Goal: Check status: Check status

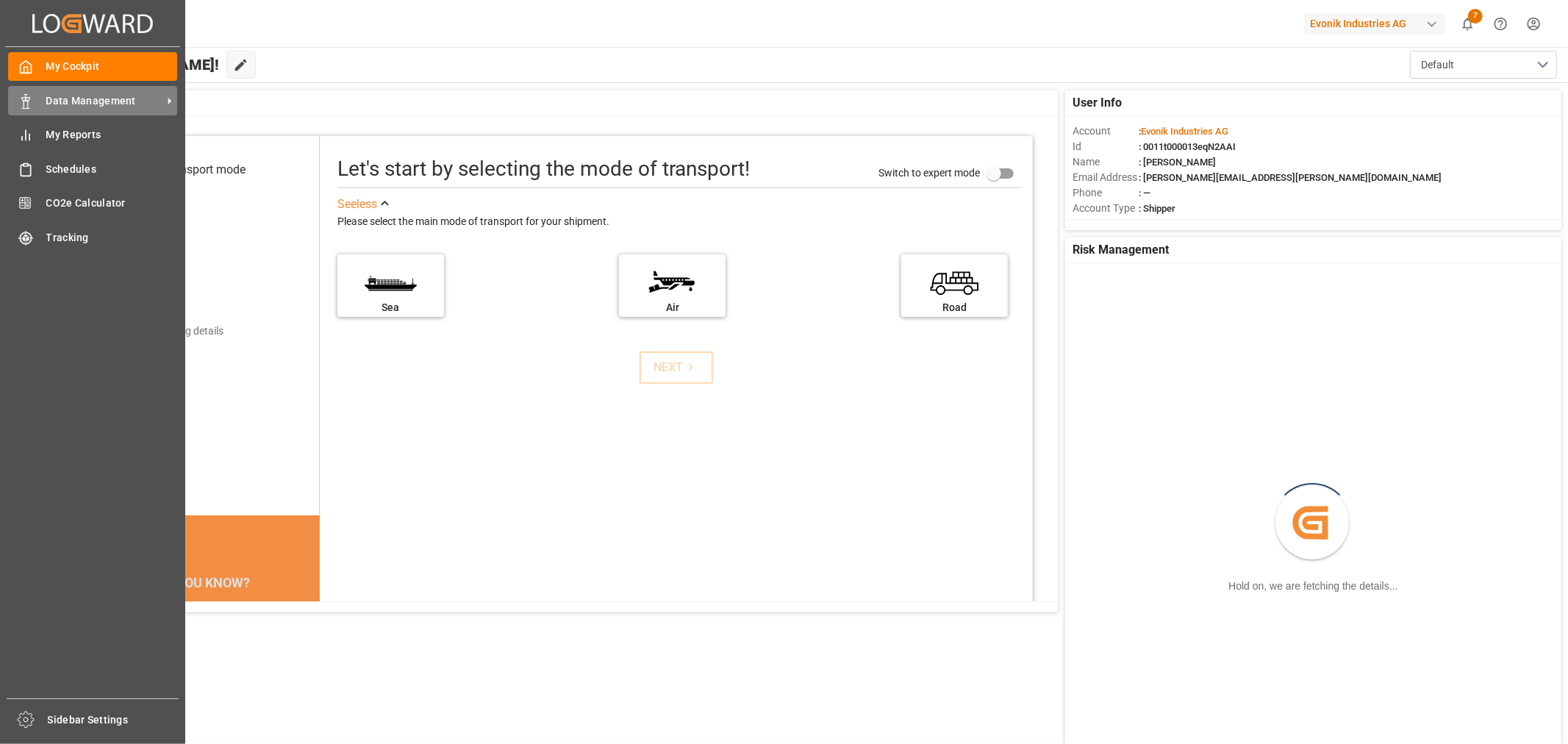
click at [77, 102] on span "Data Management" at bounding box center [104, 101] width 116 height 16
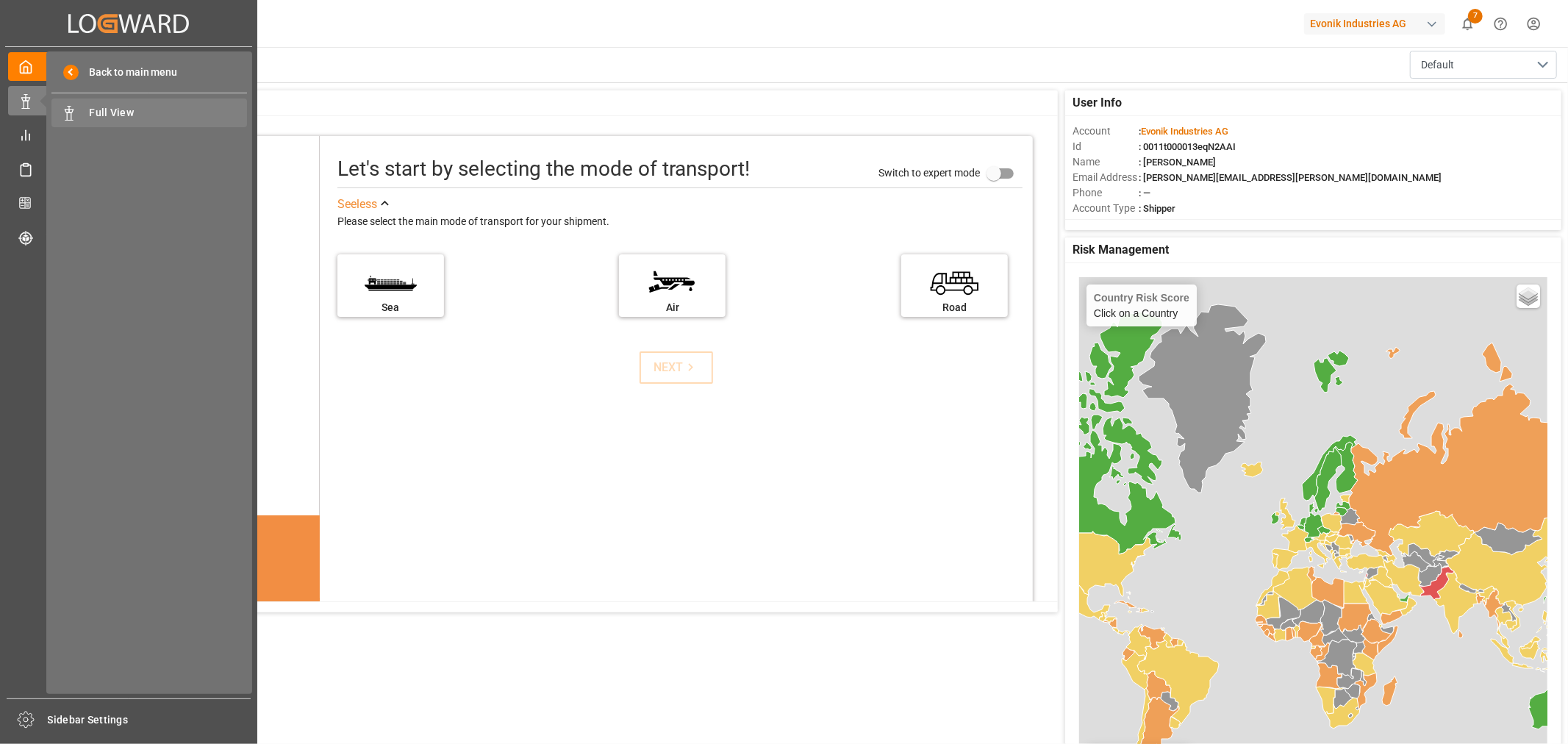
click at [108, 117] on span "Full View" at bounding box center [169, 113] width 158 height 16
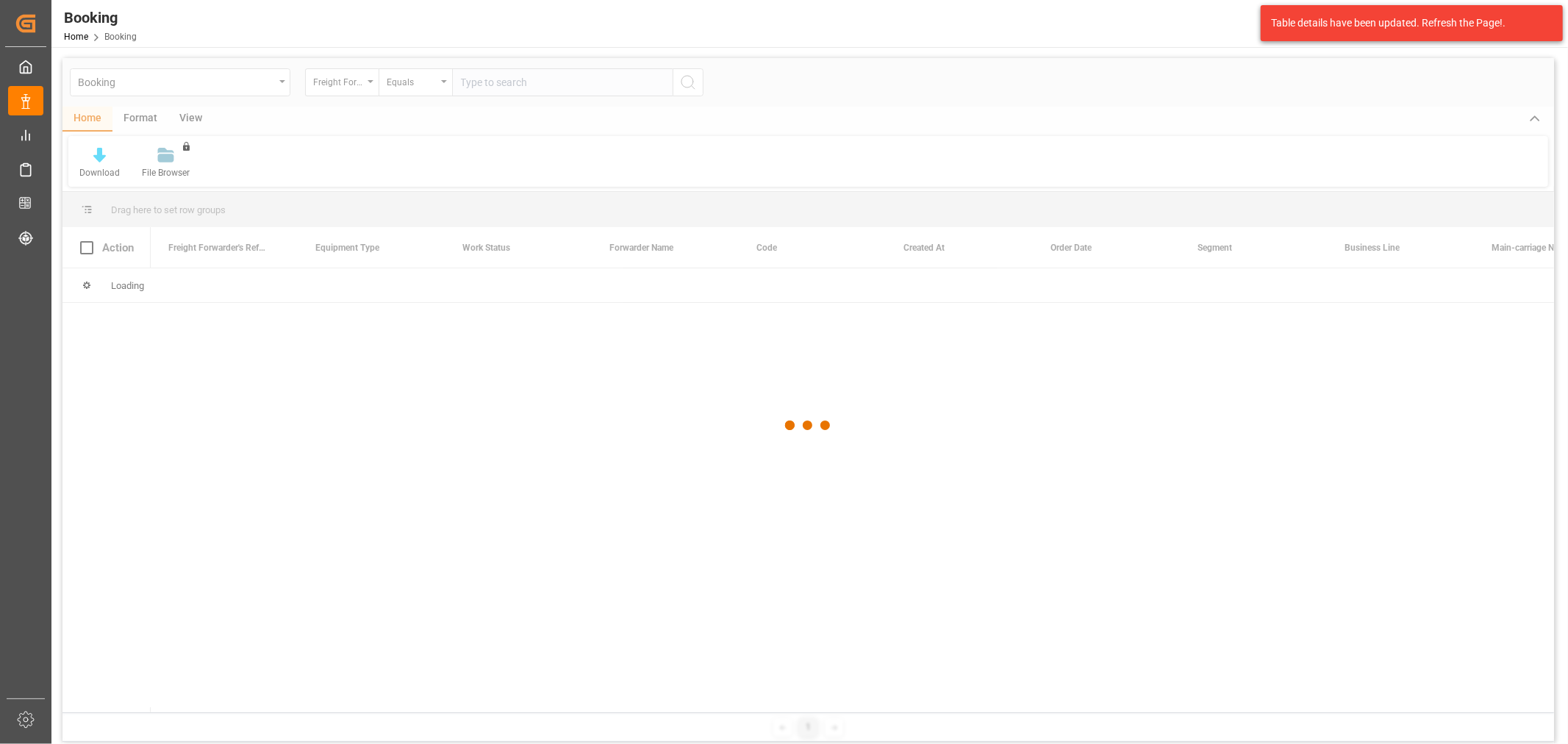
click at [348, 85] on div at bounding box center [807, 426] width 1491 height 735
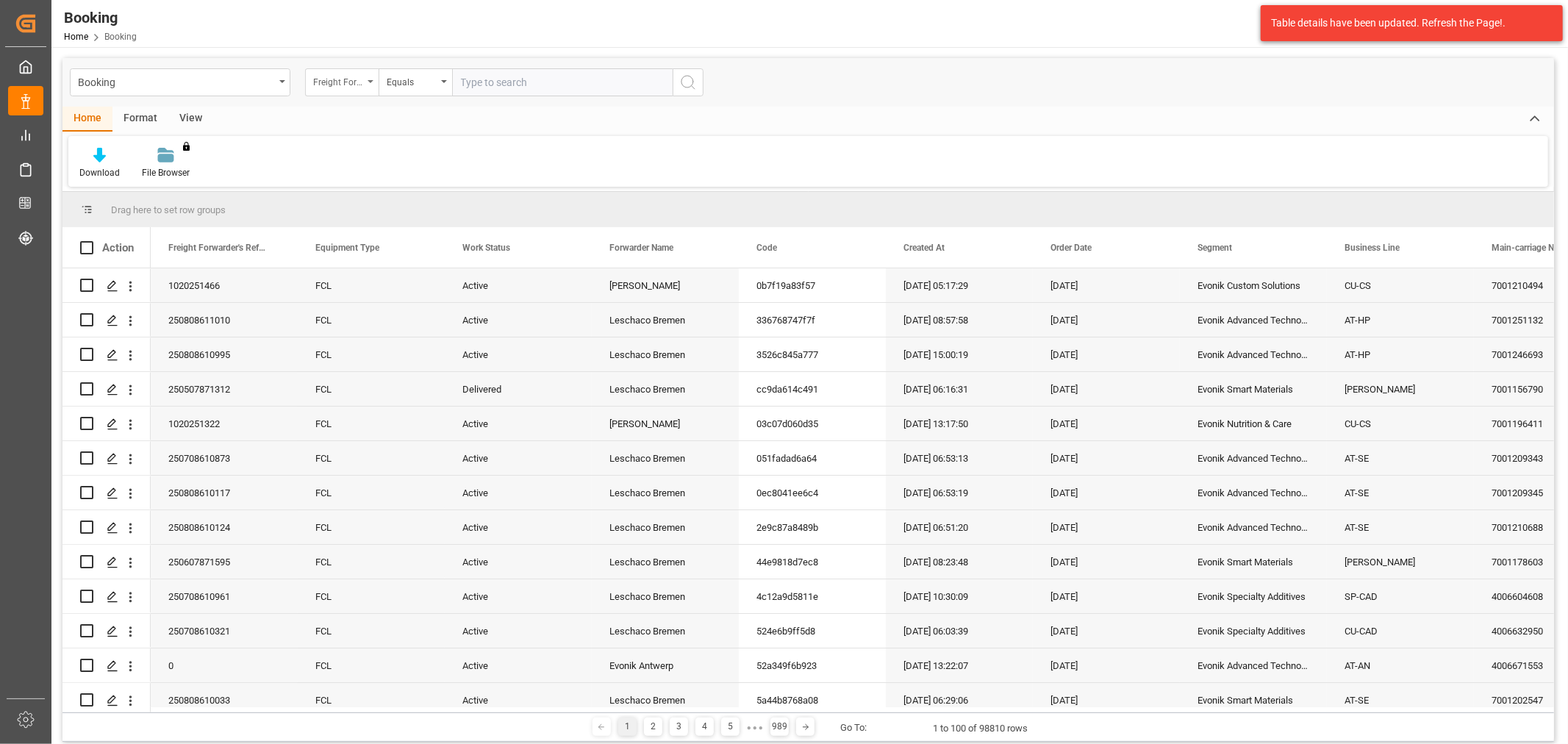
click at [369, 83] on icon "open menu" at bounding box center [371, 81] width 6 height 3
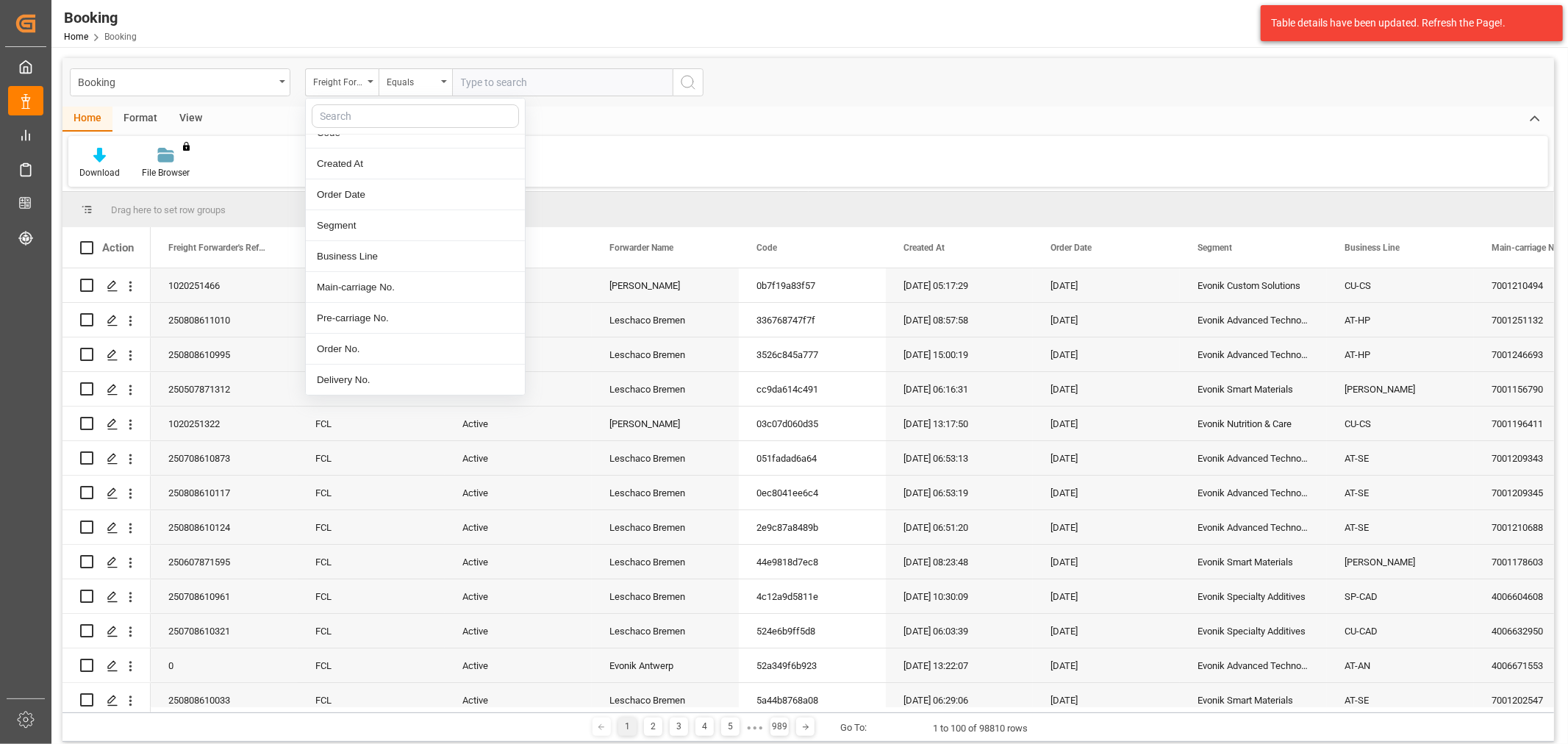
scroll to position [164, 0]
click at [351, 350] on div "Delivery No." at bounding box center [415, 357] width 219 height 31
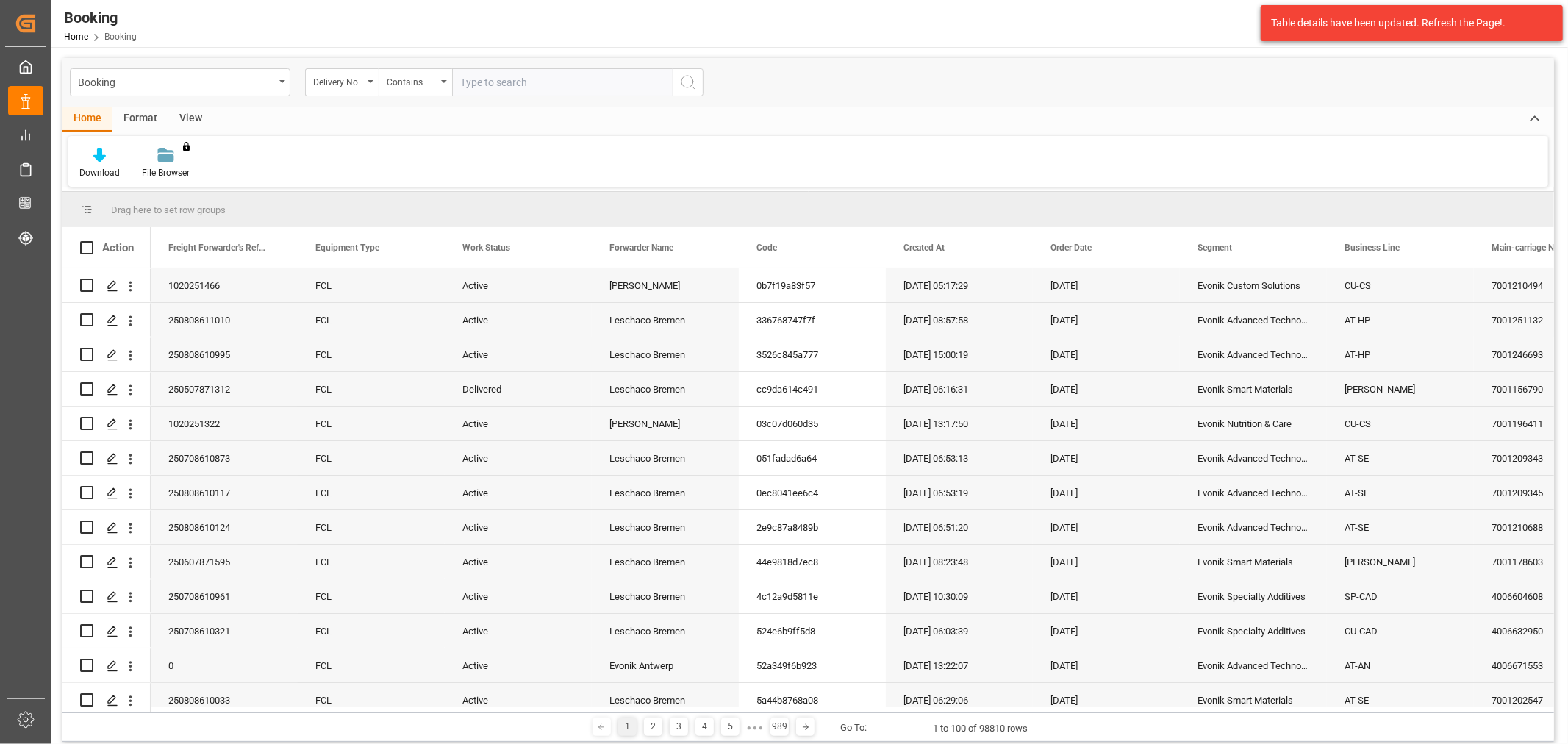
click at [522, 79] on input "text" at bounding box center [563, 82] width 221 height 28
type input "3011639984"
click at [691, 80] on icon "search button" at bounding box center [688, 83] width 18 height 18
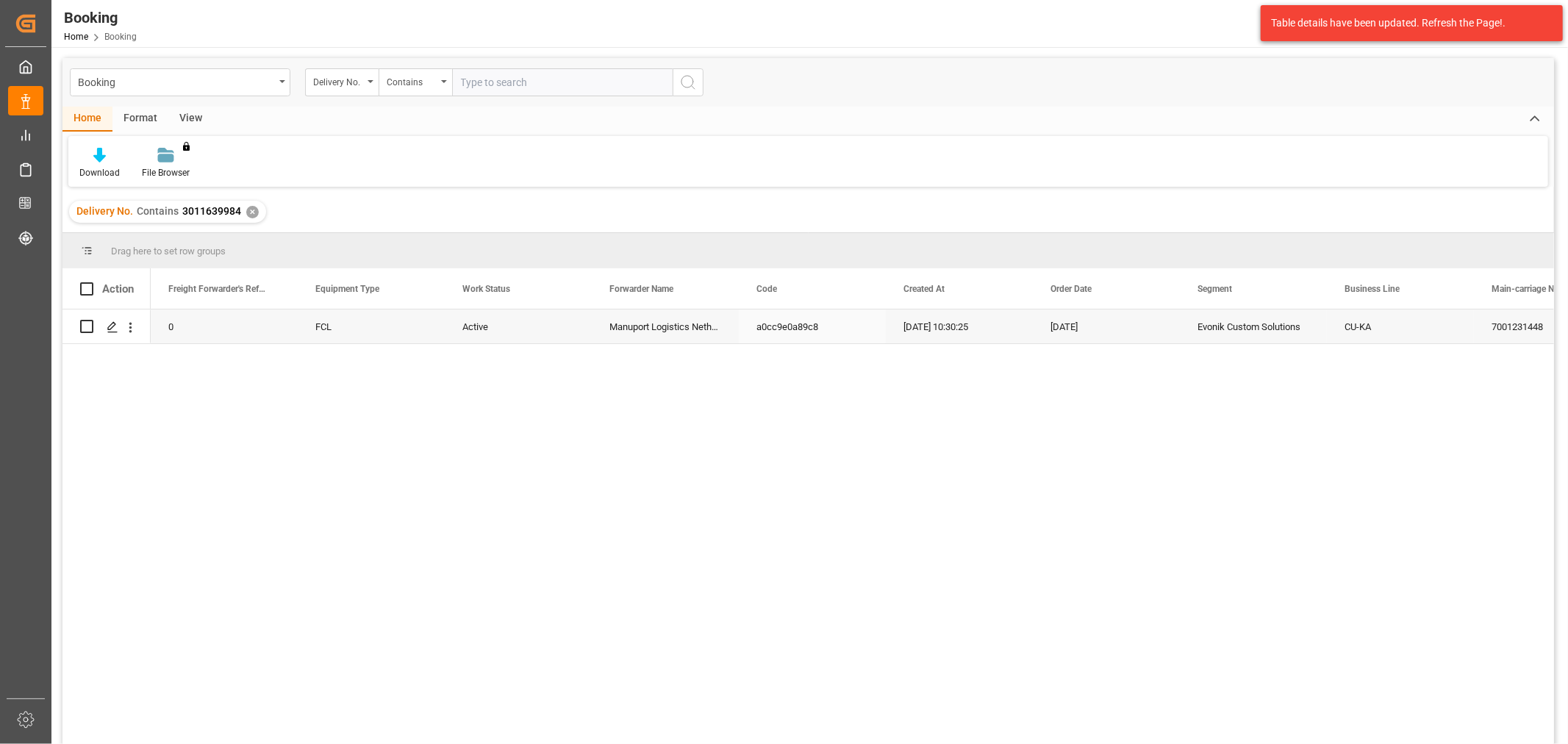
click at [686, 334] on div "Manuport Logistics Netherlands BV" at bounding box center [664, 326] width 147 height 34
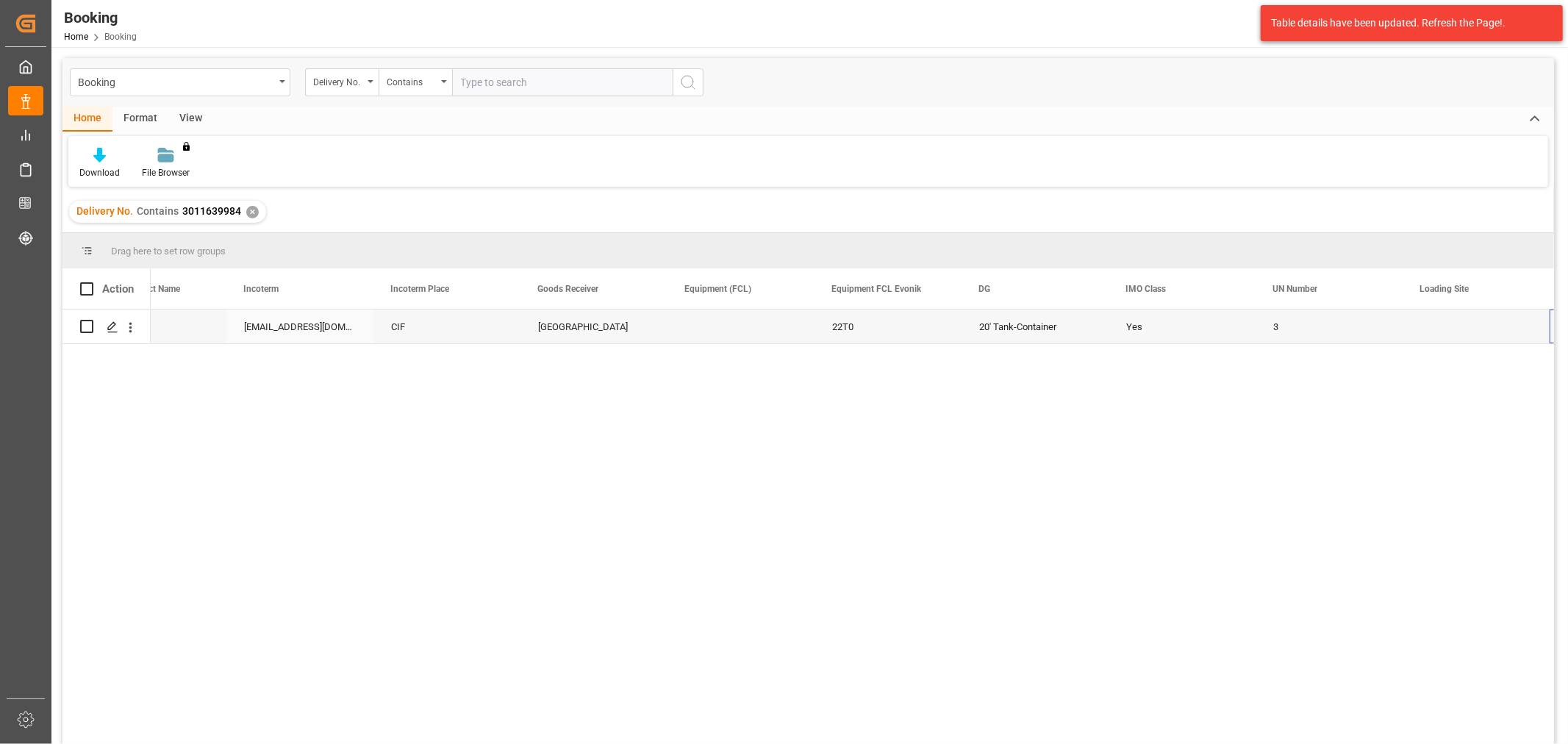
scroll to position [0, 1982]
click at [553, 79] on input "text" at bounding box center [563, 82] width 221 height 28
click at [253, 210] on div "✕" at bounding box center [252, 212] width 13 height 13
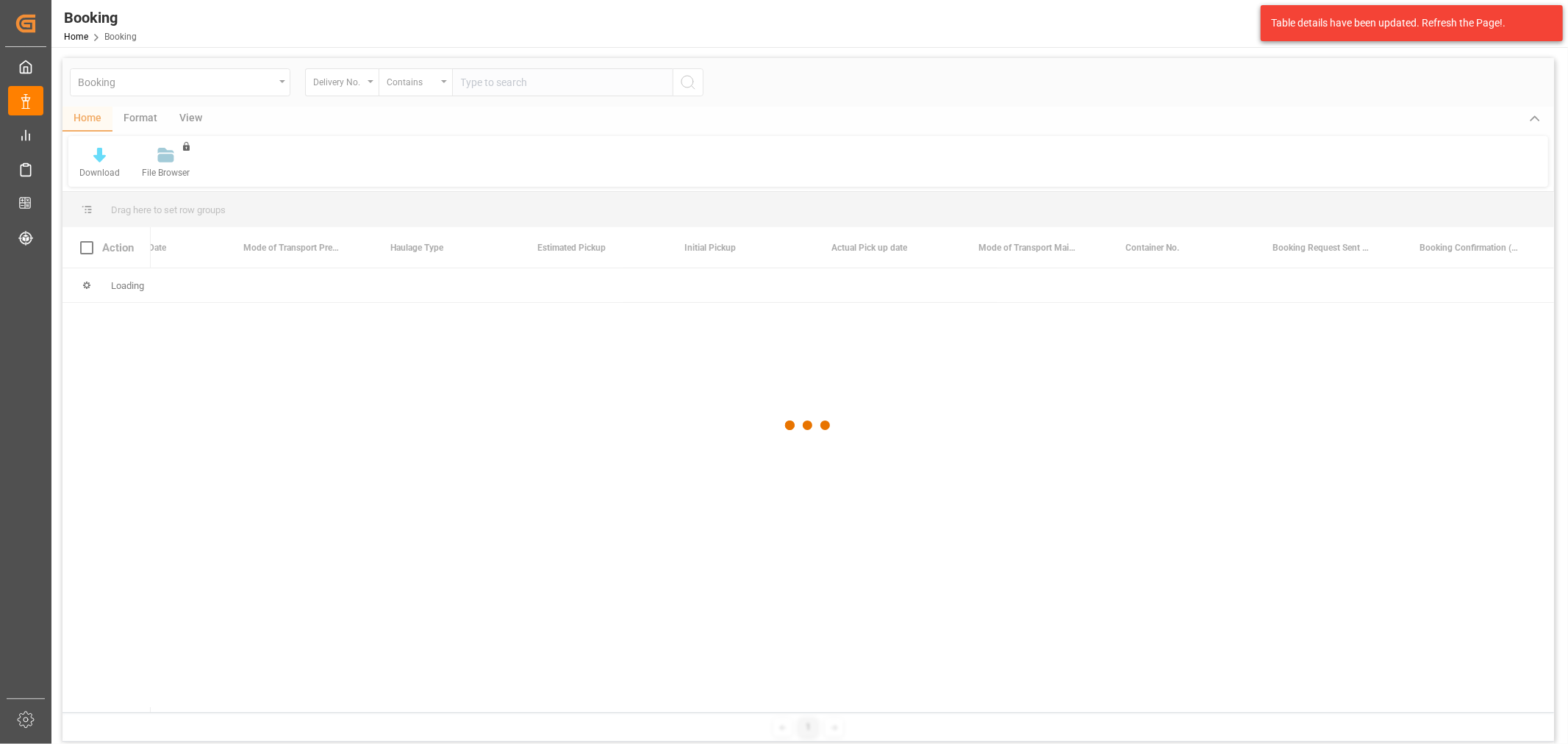
click at [592, 90] on div at bounding box center [807, 426] width 1491 height 735
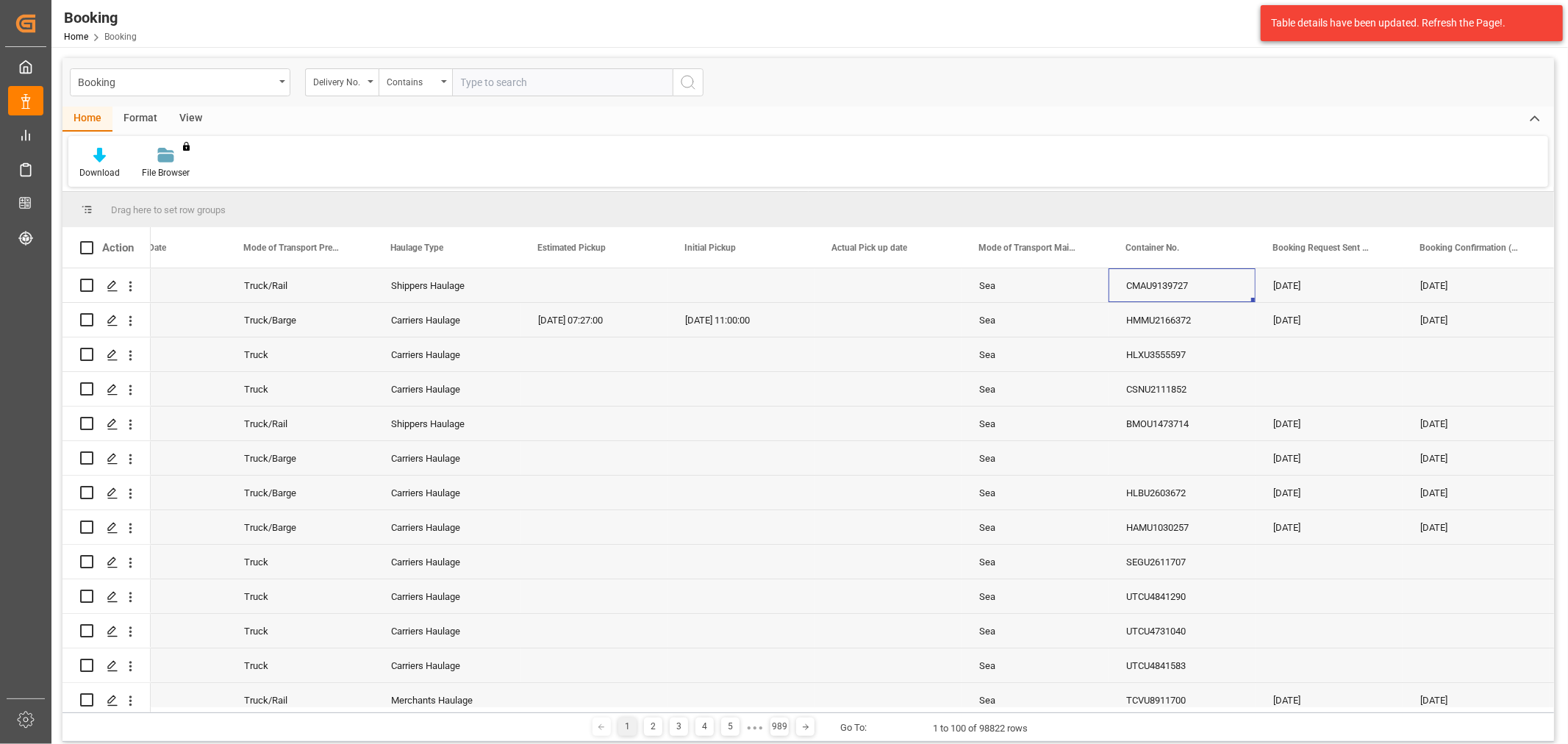
click at [493, 83] on input "text" at bounding box center [563, 82] width 221 height 28
type input "3011581599"
click at [686, 85] on icon "search button" at bounding box center [688, 83] width 18 height 18
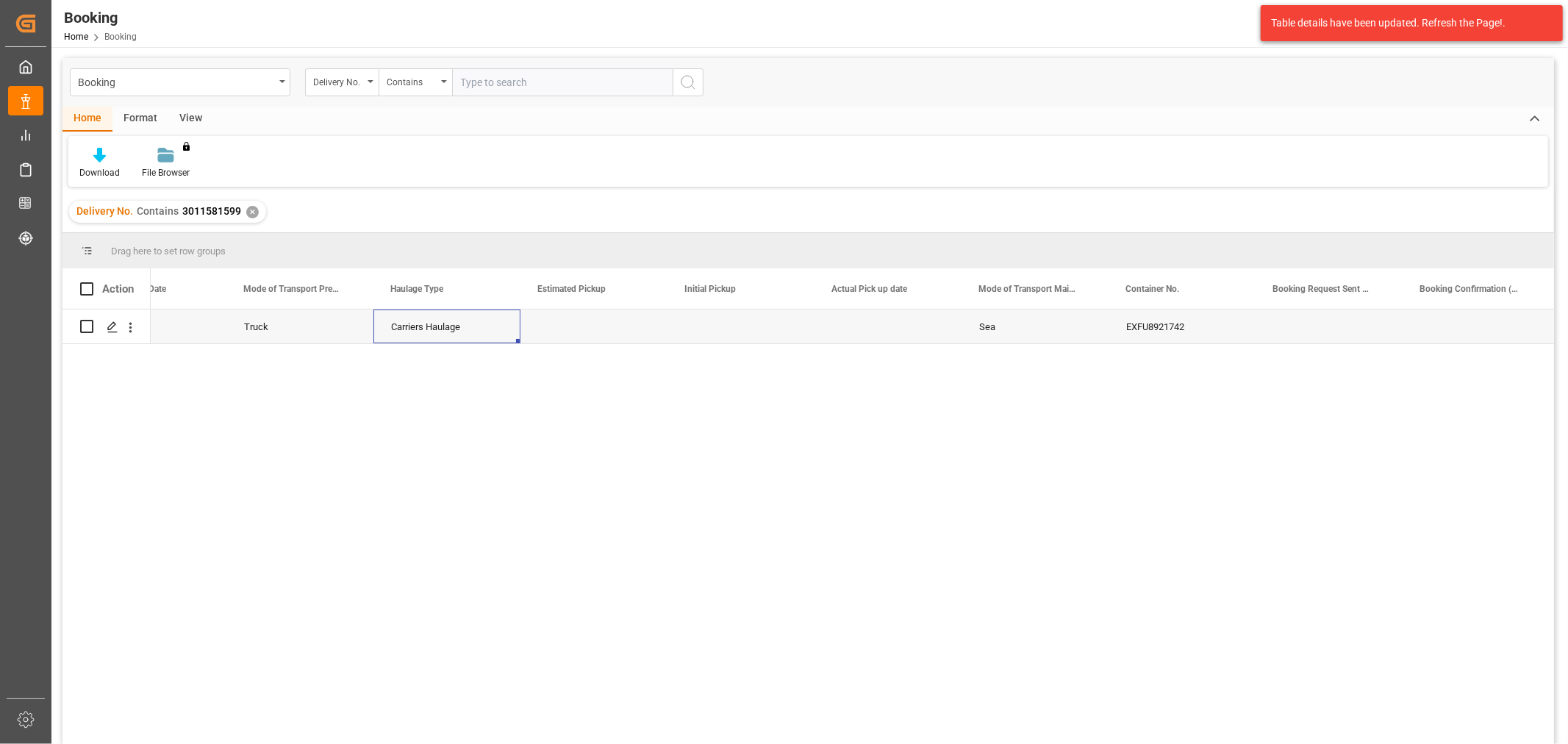
click at [394, 326] on div "Carriers Haulage" at bounding box center [446, 326] width 147 height 34
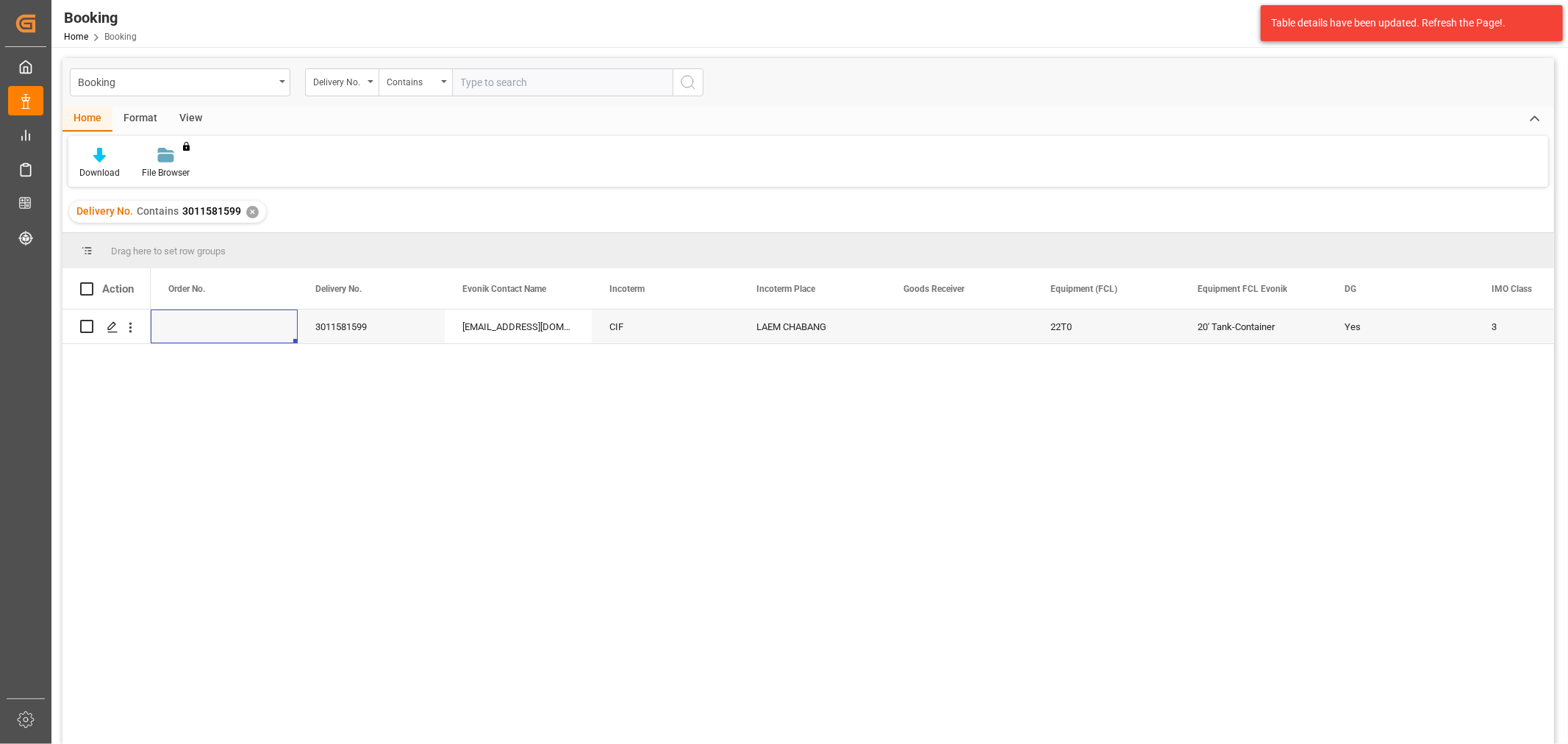
scroll to position [0, 1469]
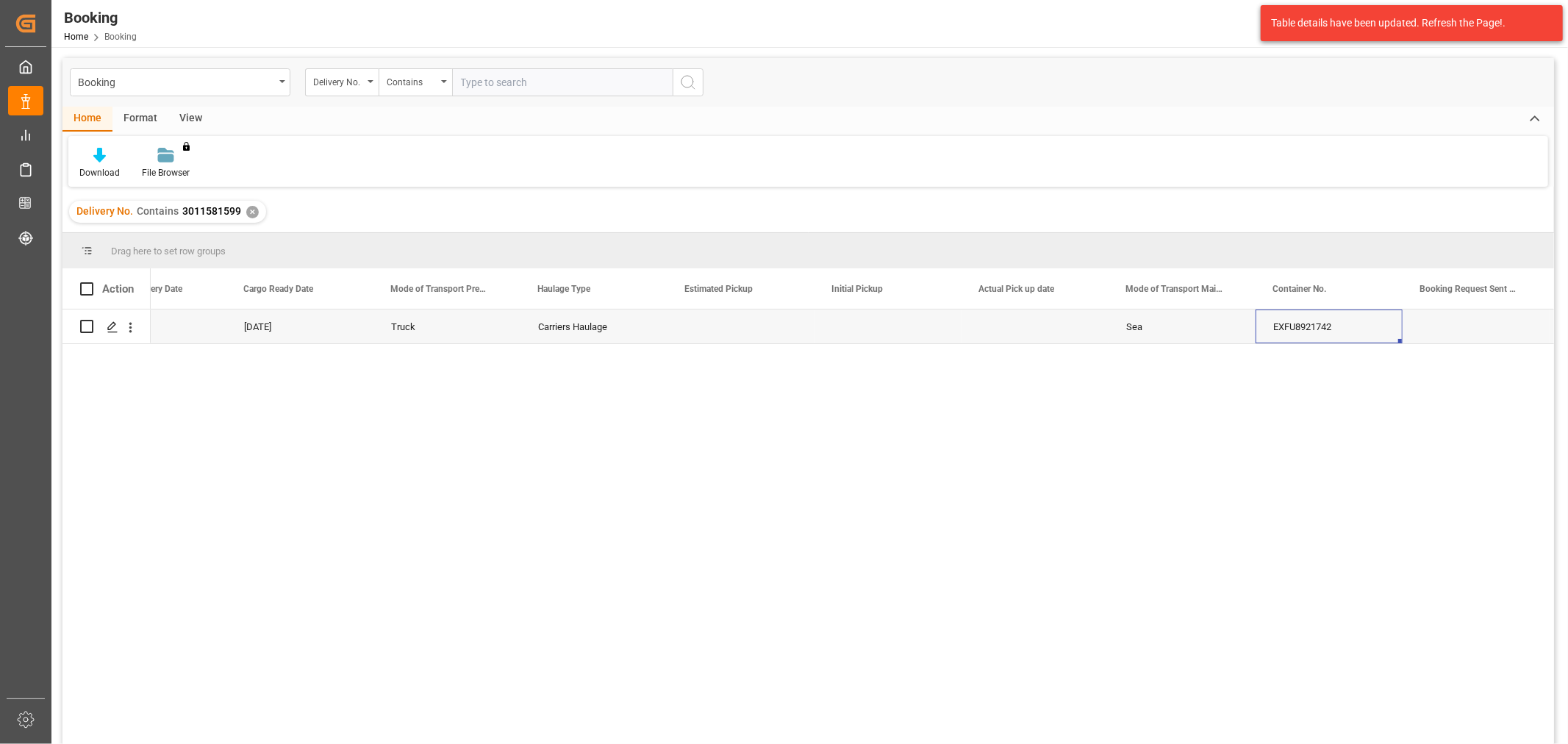
click at [247, 215] on div "✕" at bounding box center [252, 212] width 13 height 13
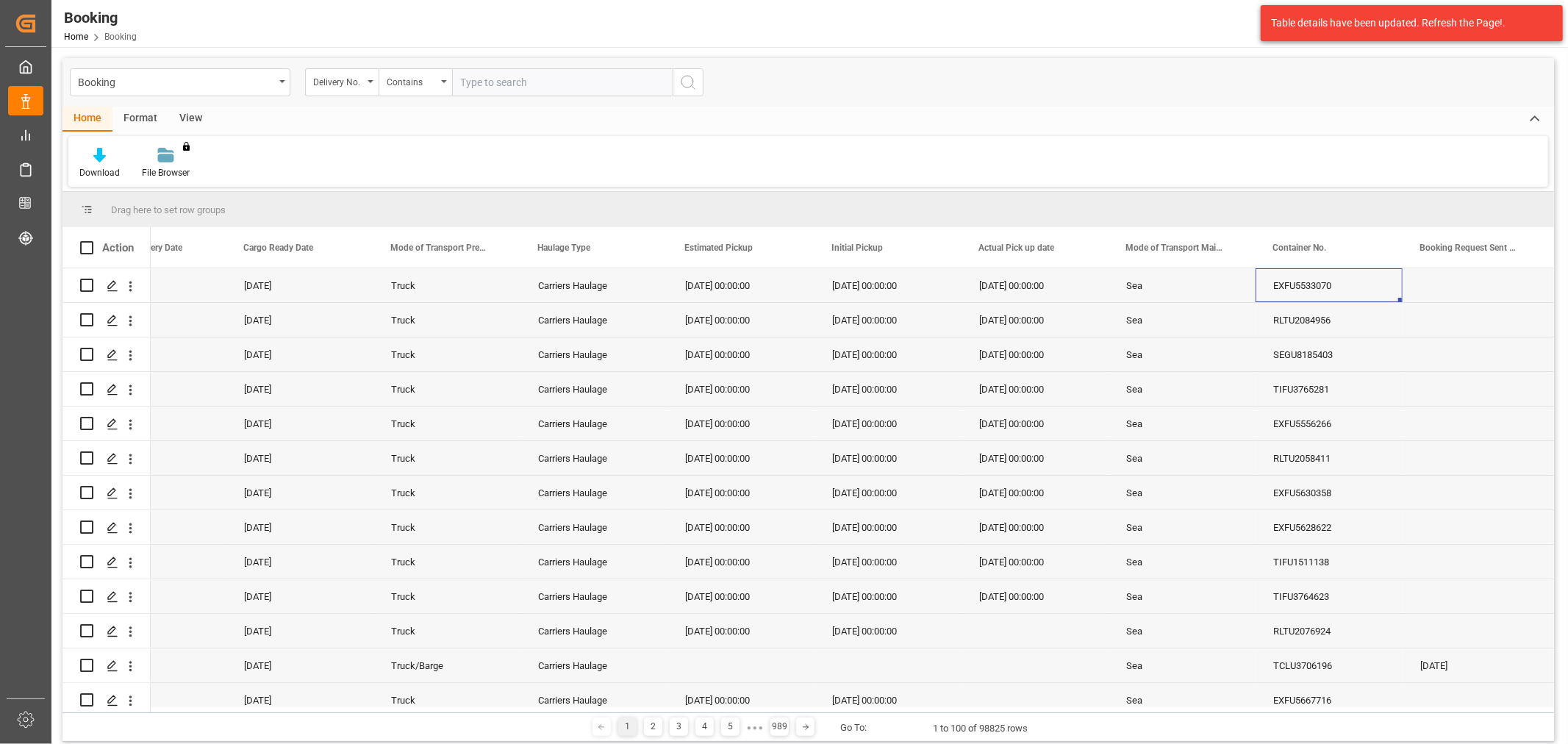
click at [527, 78] on input "text" at bounding box center [563, 82] width 221 height 28
type input "3011581604"
click at [683, 87] on icon "search button" at bounding box center [688, 83] width 18 height 18
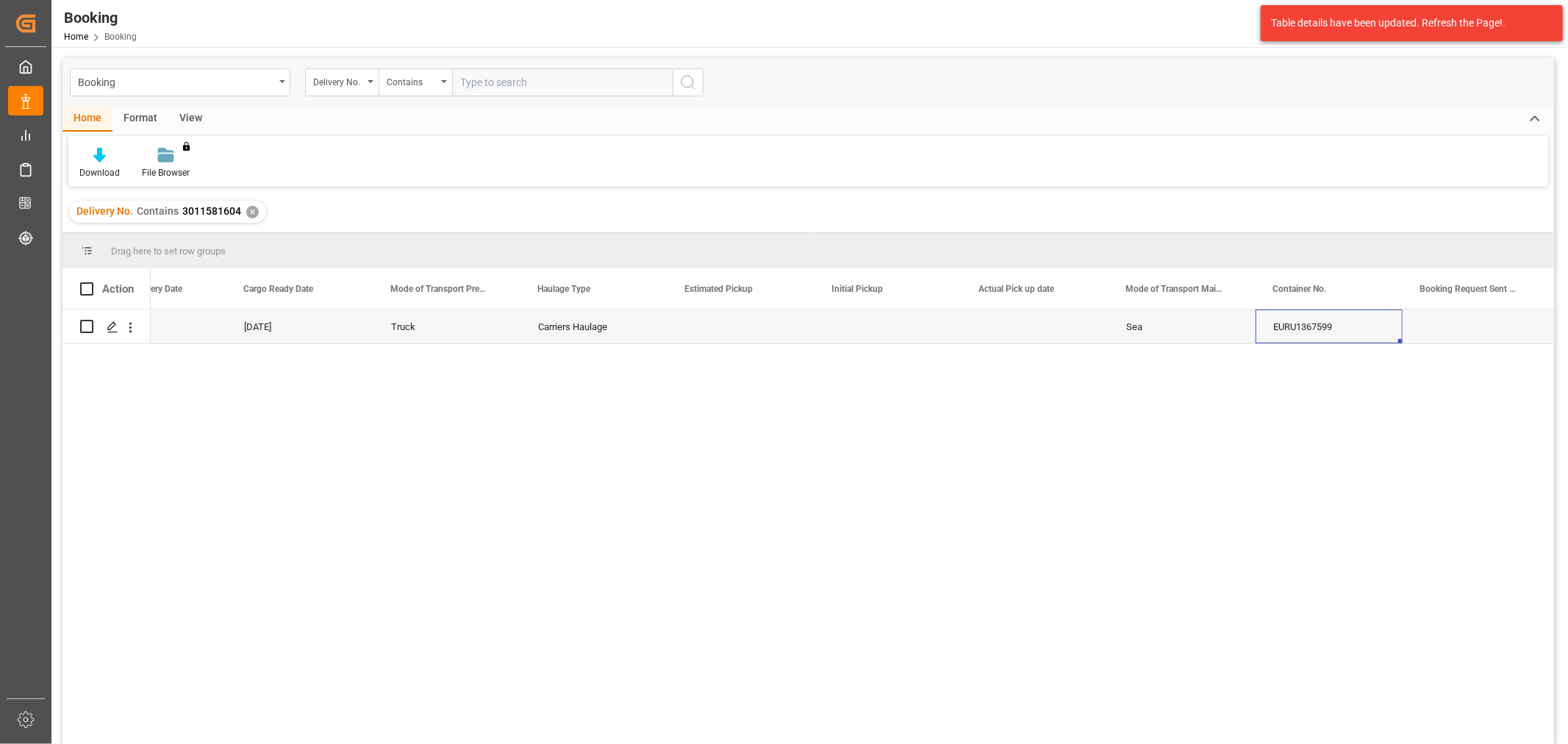
click at [247, 207] on div "✕" at bounding box center [252, 212] width 13 height 13
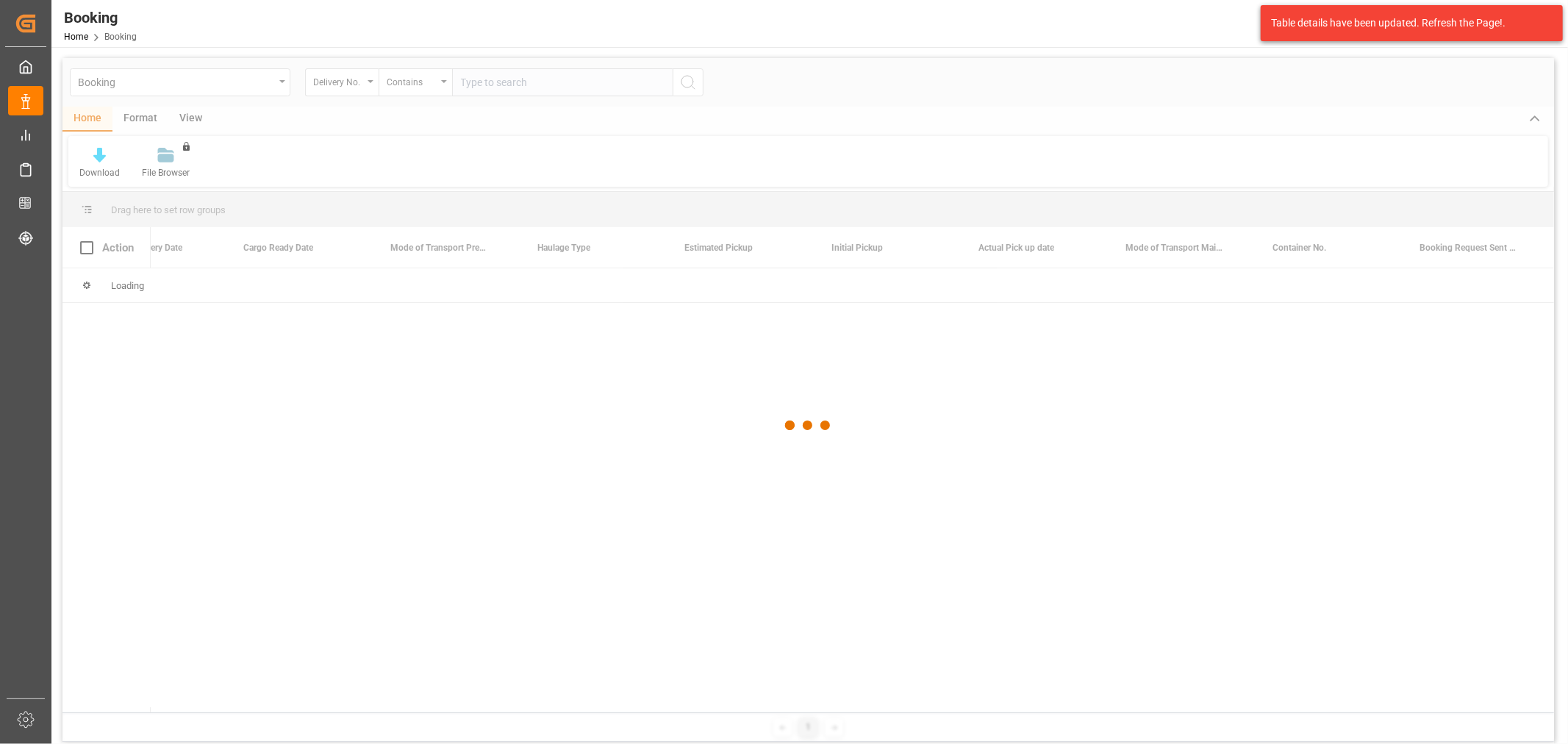
click at [498, 83] on div at bounding box center [807, 426] width 1491 height 735
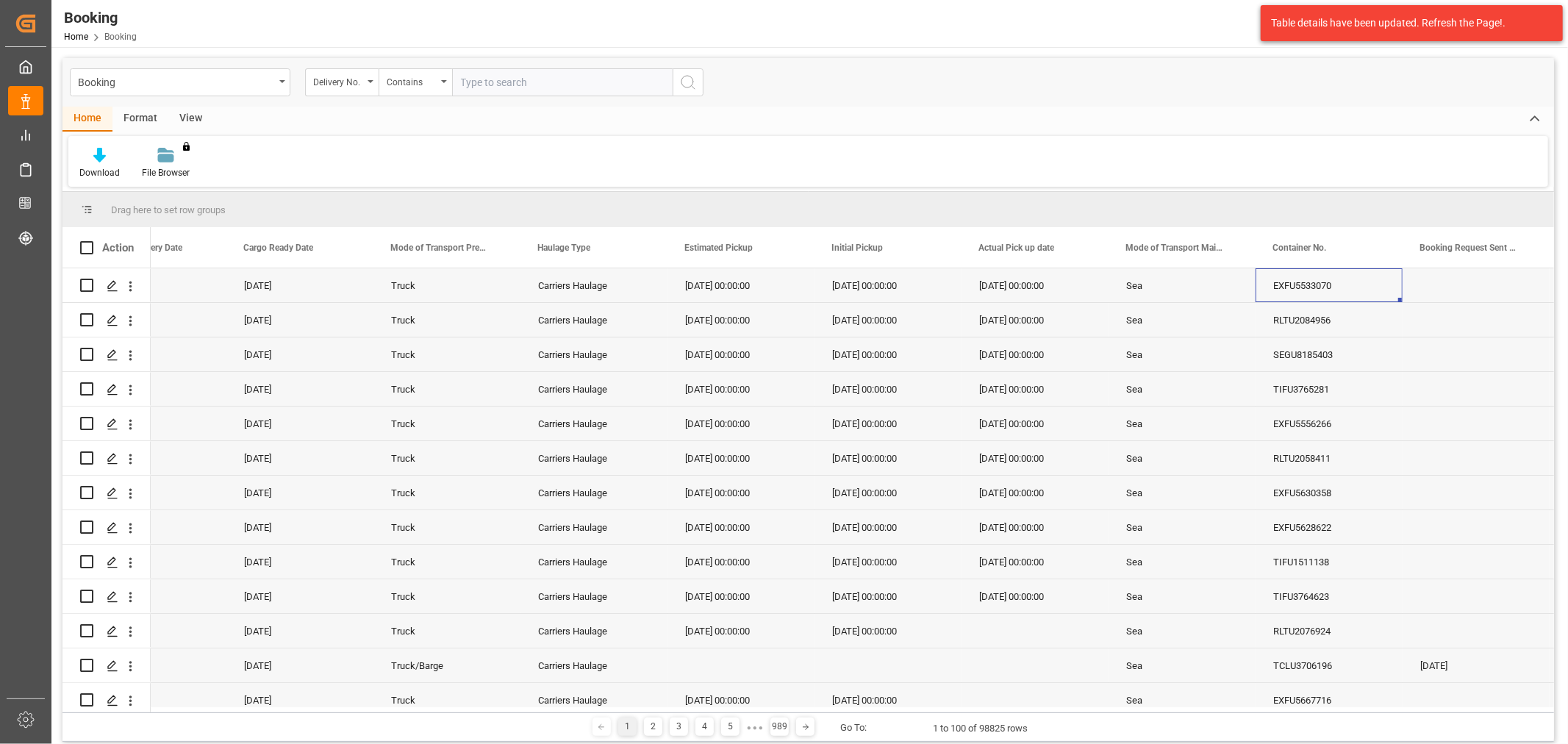
click at [498, 83] on input "text" at bounding box center [563, 82] width 221 height 28
type input "3011581598"
click at [691, 83] on icon "search button" at bounding box center [688, 83] width 18 height 18
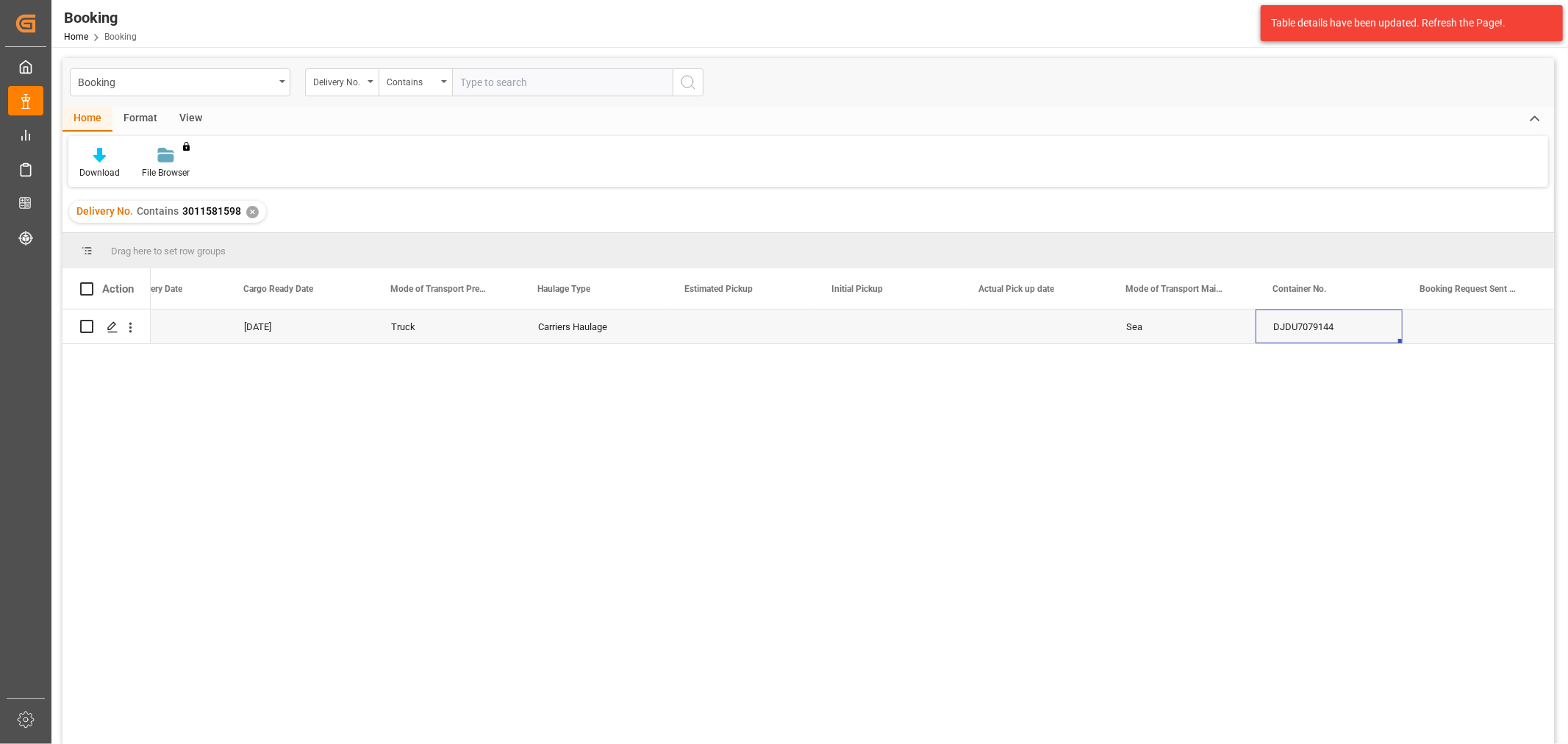
click at [250, 209] on div "✕" at bounding box center [252, 212] width 13 height 13
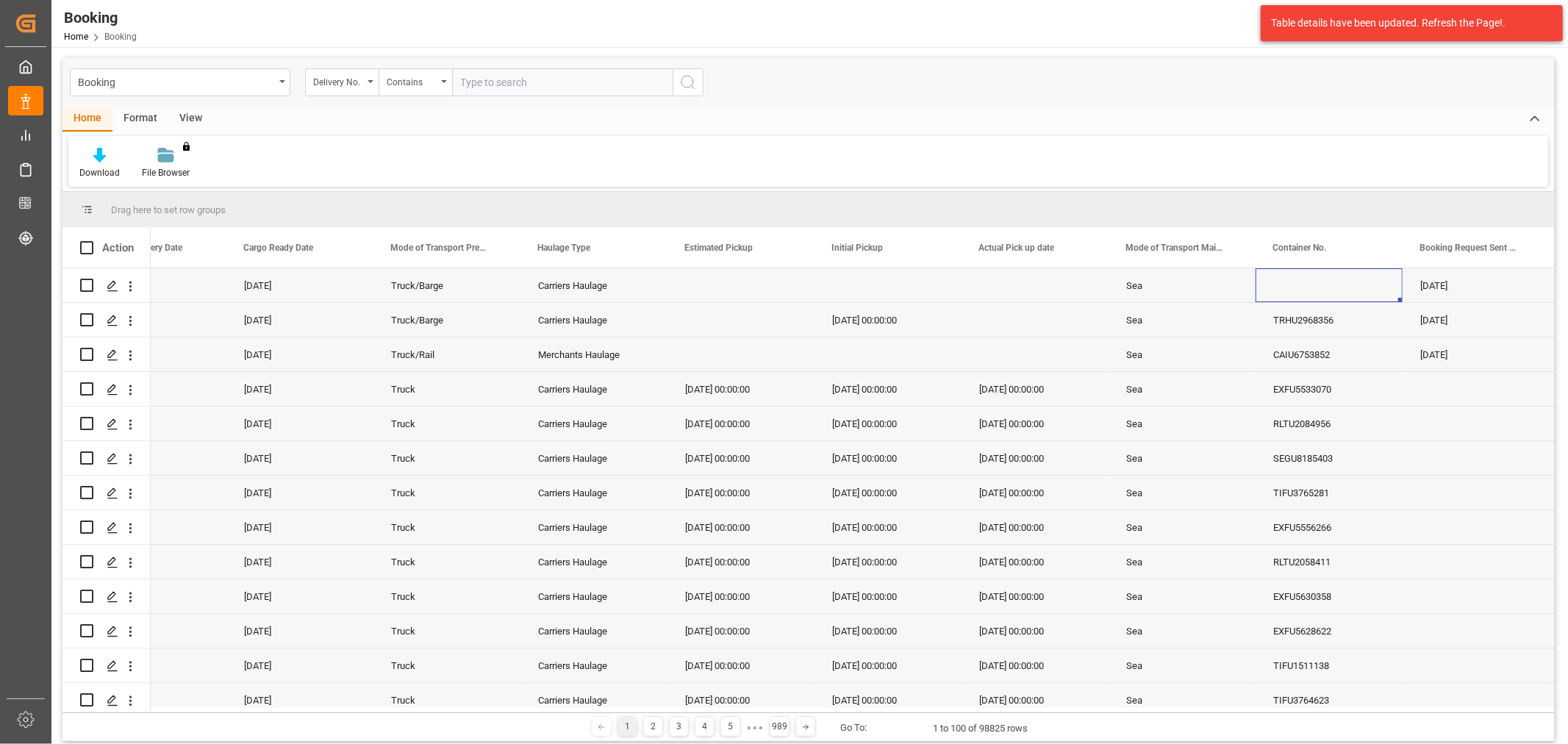
click at [498, 81] on input "text" at bounding box center [563, 82] width 221 height 28
type input "3011581610"
click at [691, 83] on icon "search button" at bounding box center [688, 83] width 18 height 18
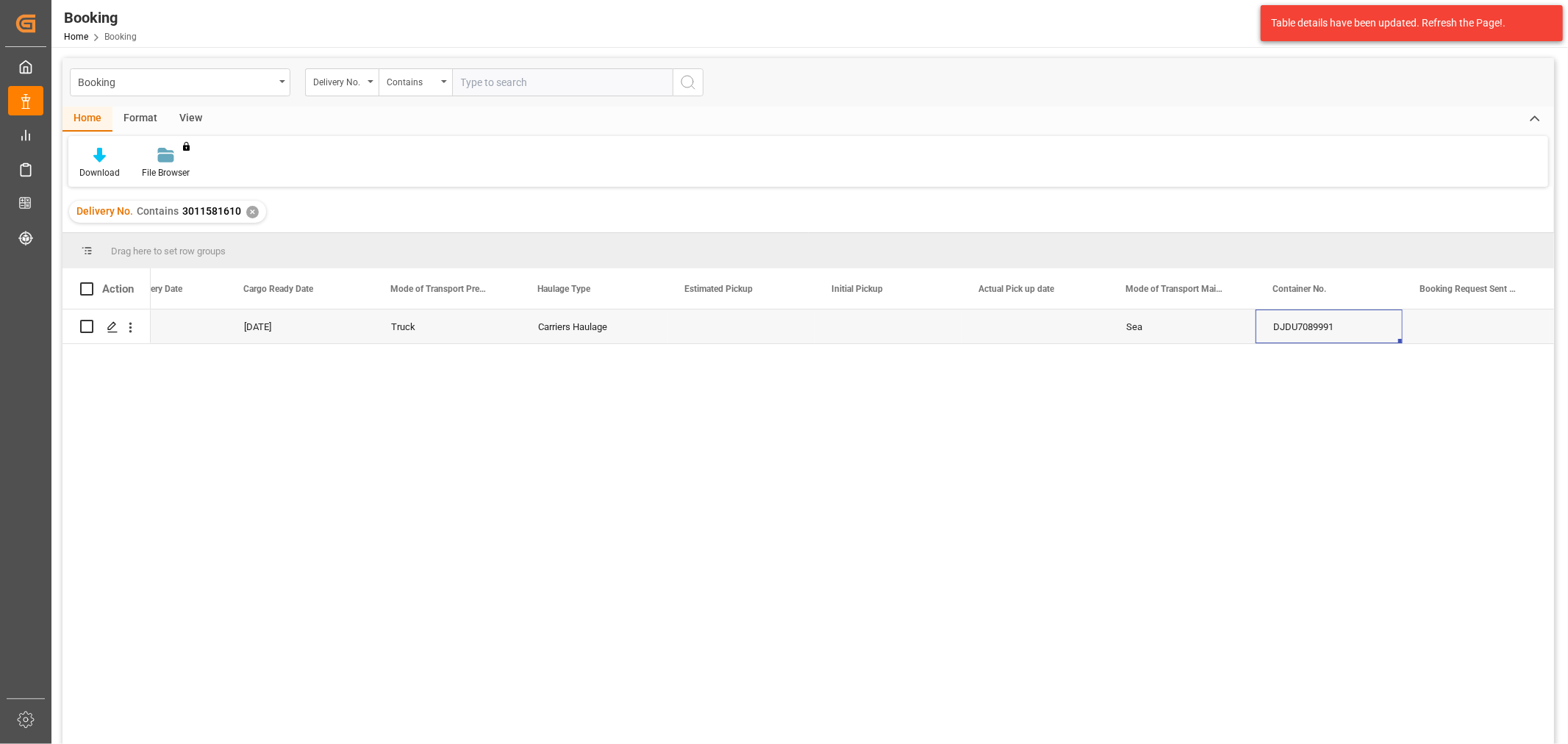
click at [253, 209] on div "✕" at bounding box center [252, 212] width 13 height 13
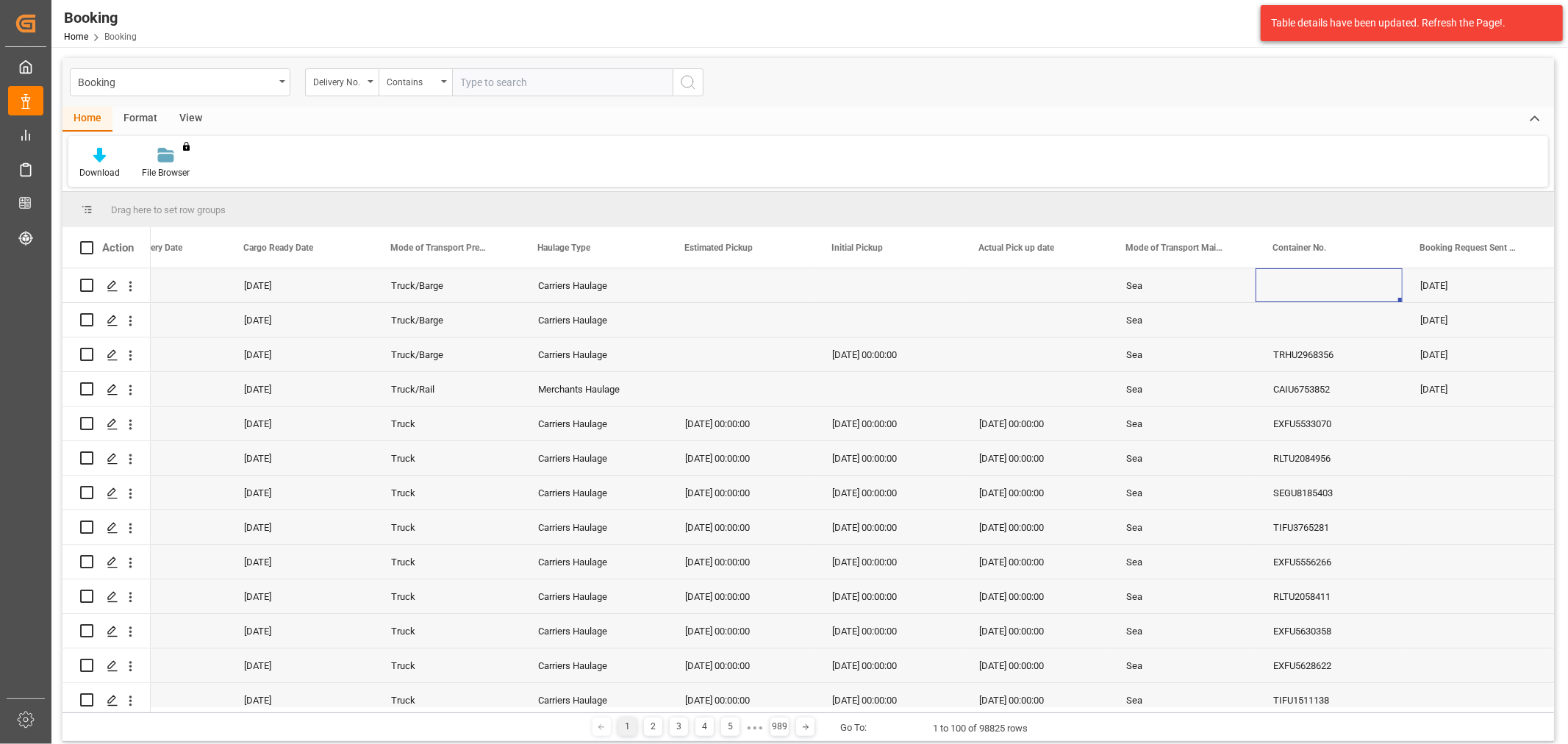
click at [505, 83] on input "text" at bounding box center [563, 82] width 221 height 28
type input "3011581595"
click at [683, 83] on icon "search button" at bounding box center [688, 83] width 18 height 18
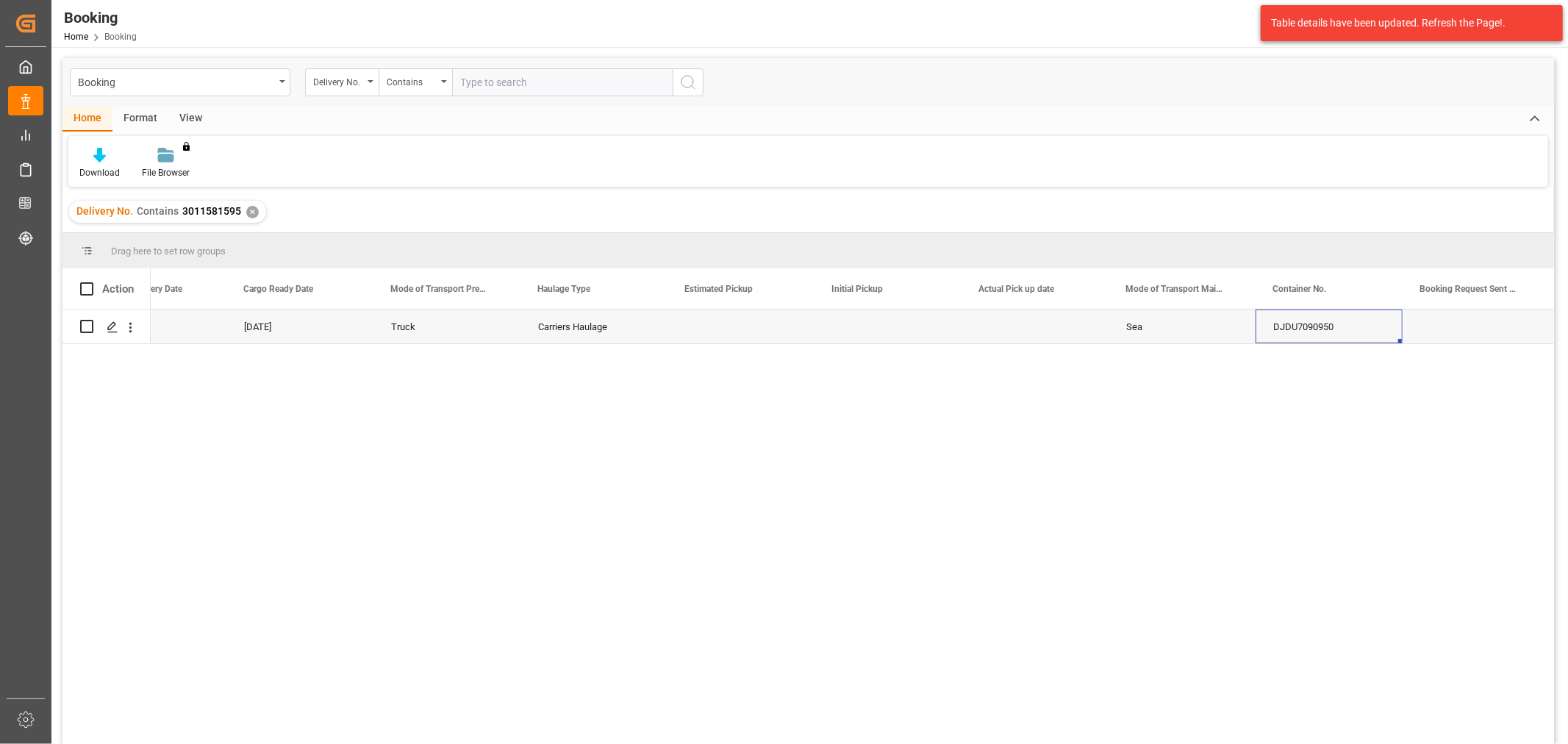
click at [250, 211] on div "✕" at bounding box center [252, 212] width 13 height 13
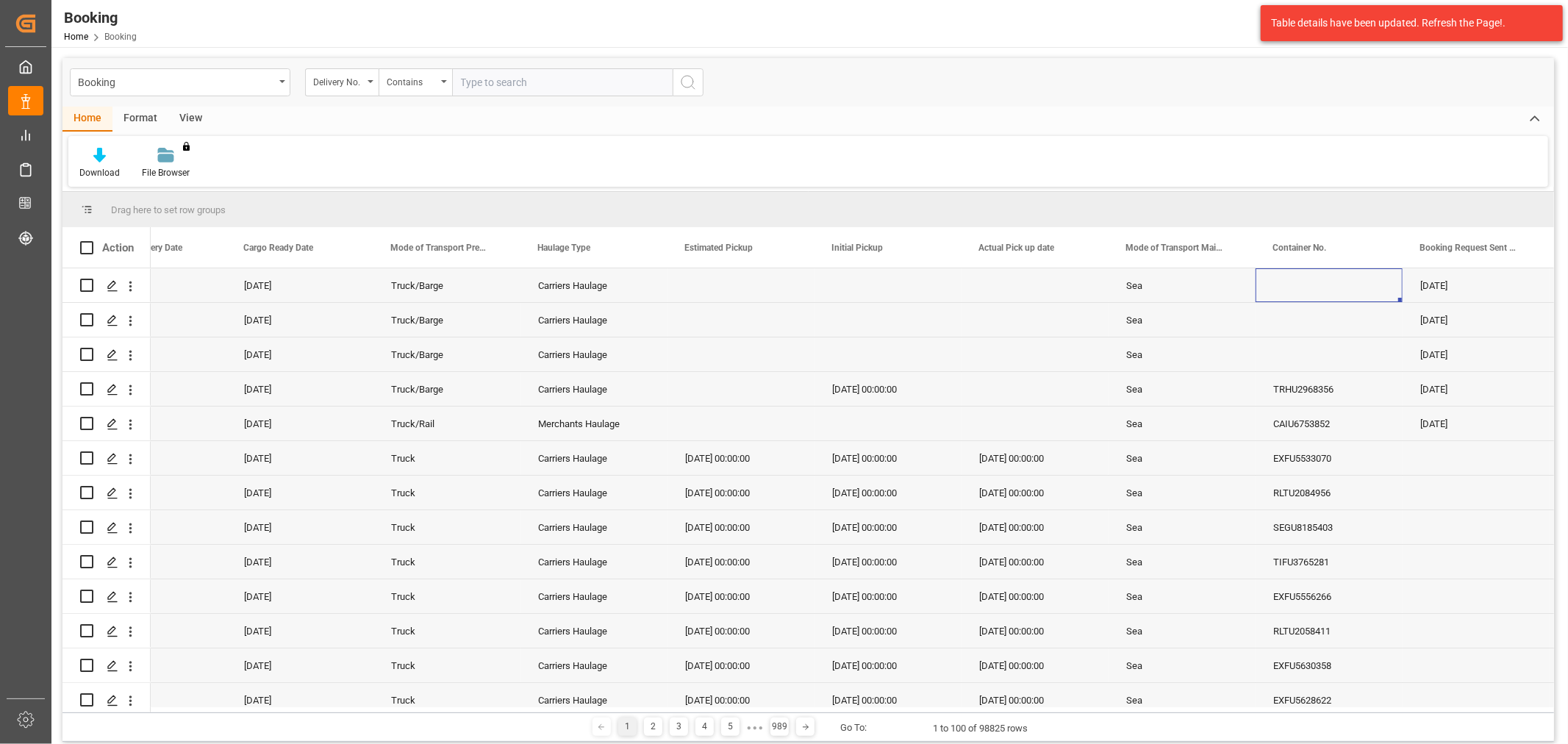
click at [511, 83] on input "text" at bounding box center [563, 82] width 221 height 28
type input "3011581597"
click at [691, 85] on circle "search button" at bounding box center [687, 82] width 12 height 12
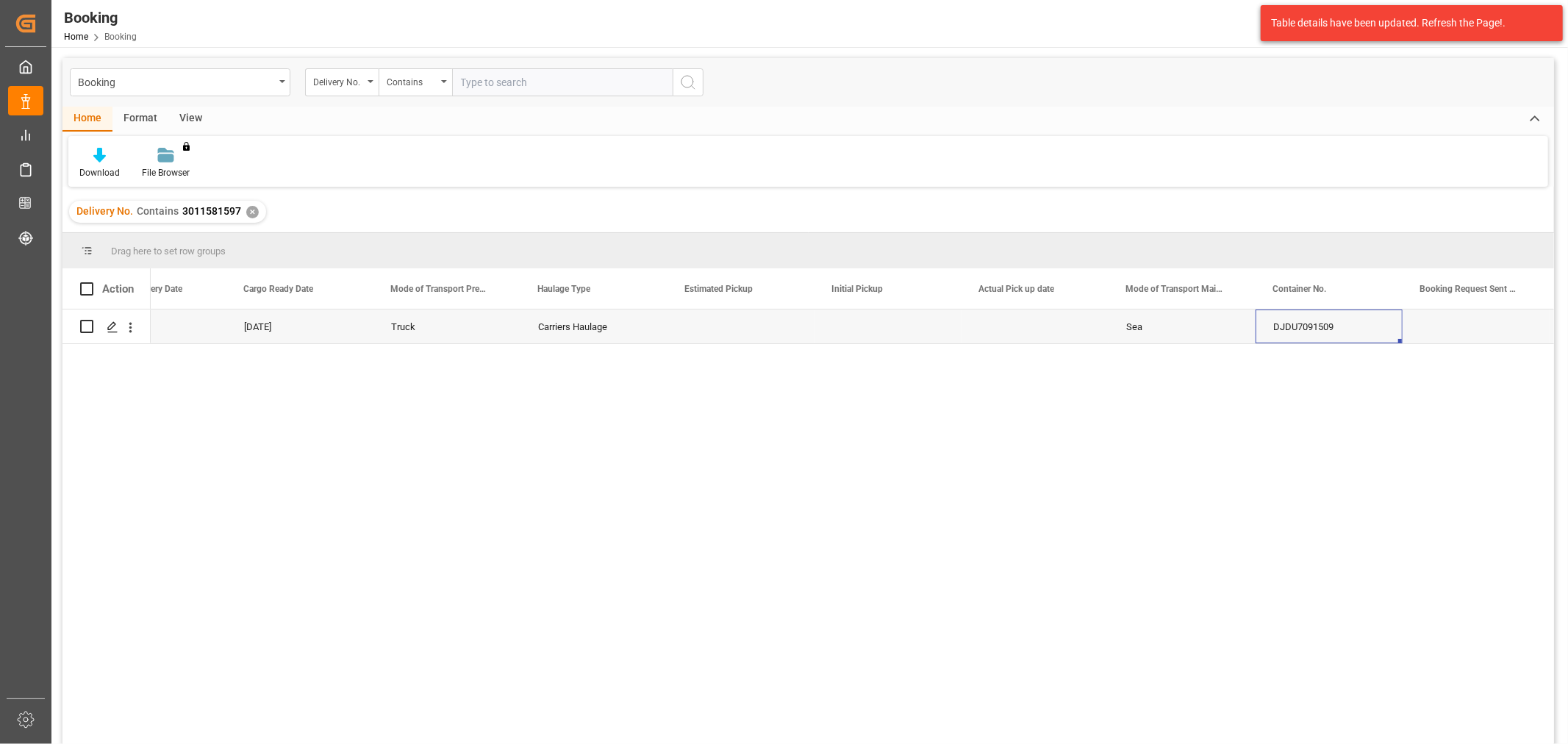
click at [254, 212] on div "✕" at bounding box center [252, 212] width 13 height 13
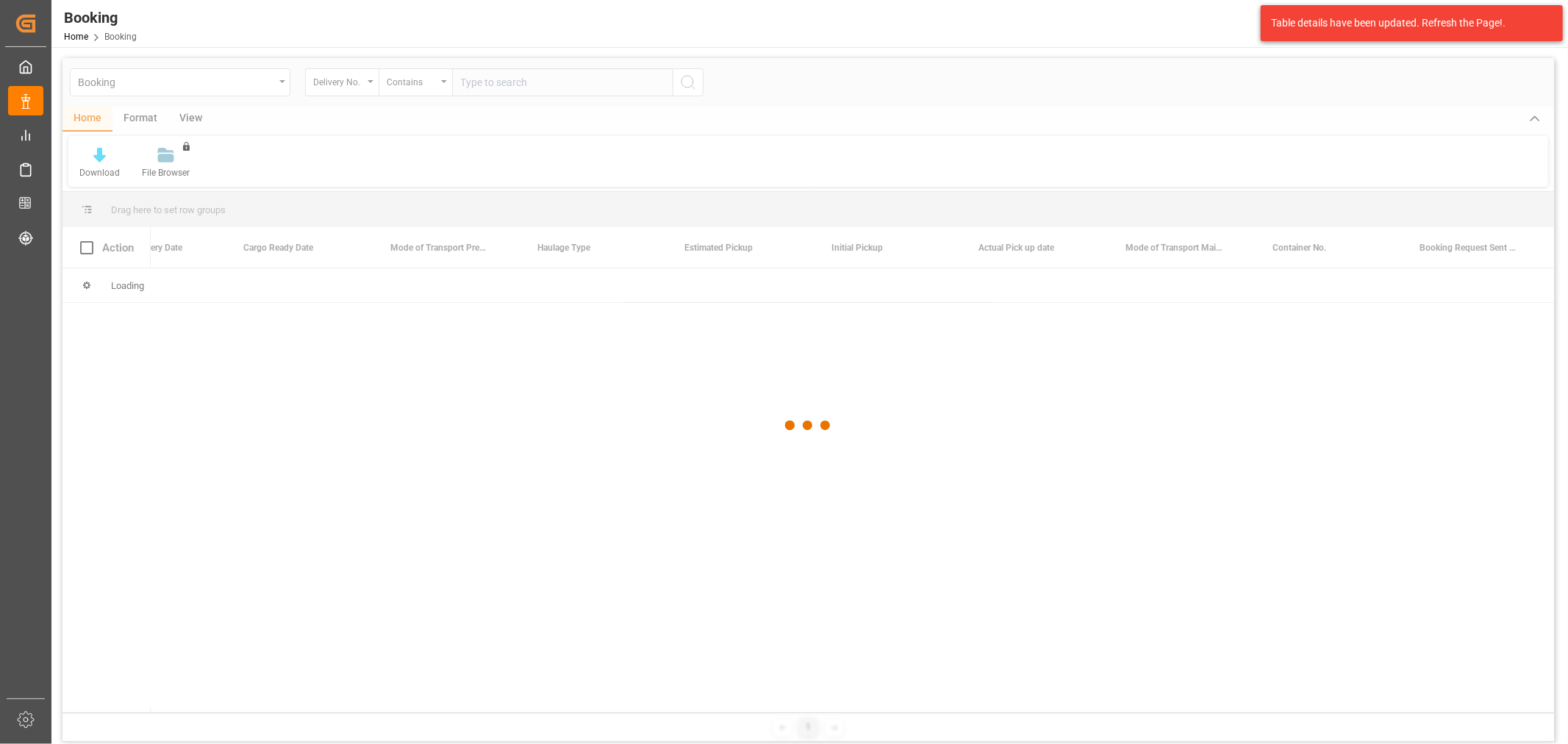
click at [496, 79] on div at bounding box center [807, 426] width 1491 height 735
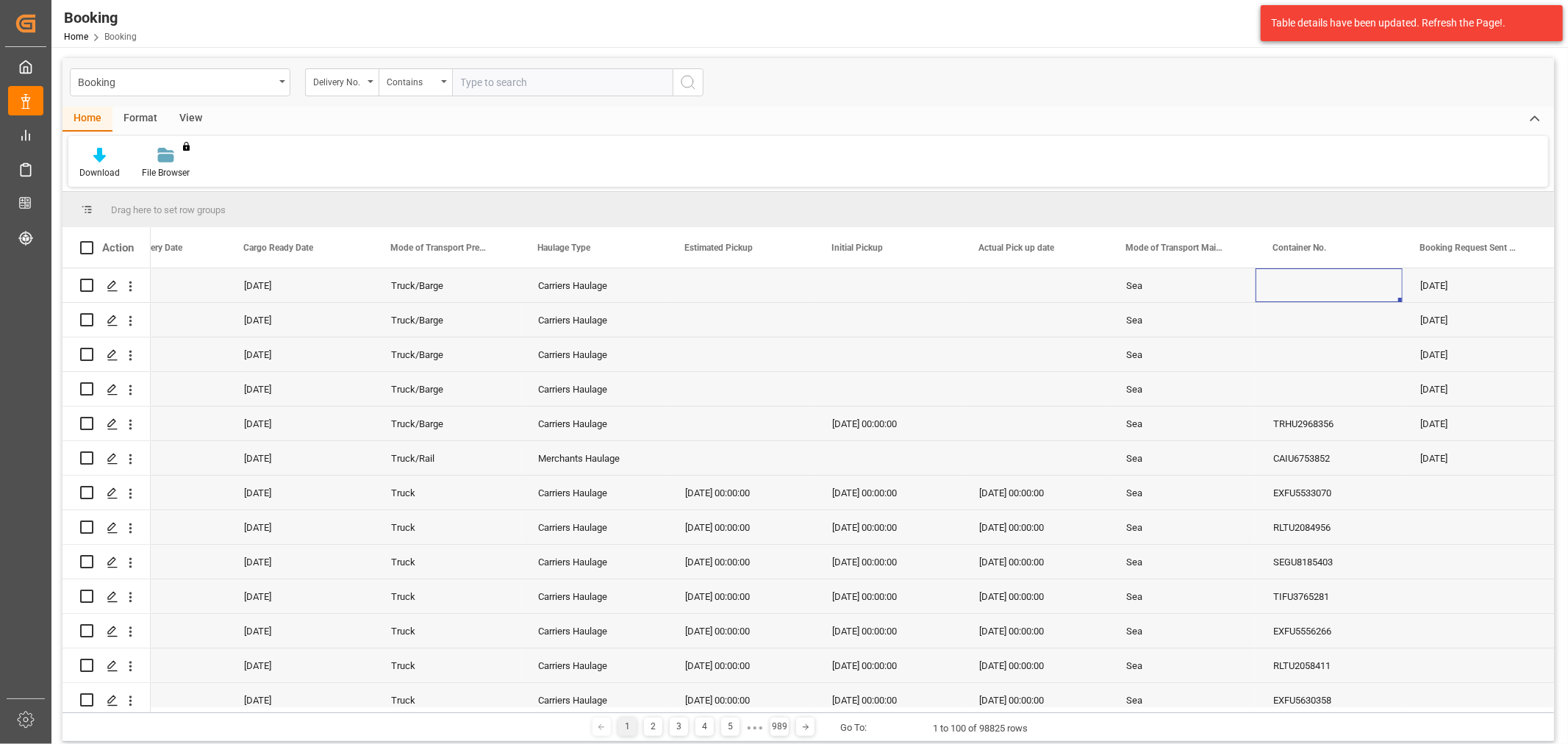
click at [496, 79] on input "text" at bounding box center [563, 82] width 221 height 28
type input "3011581607"
click at [694, 80] on icon "search button" at bounding box center [688, 83] width 18 height 18
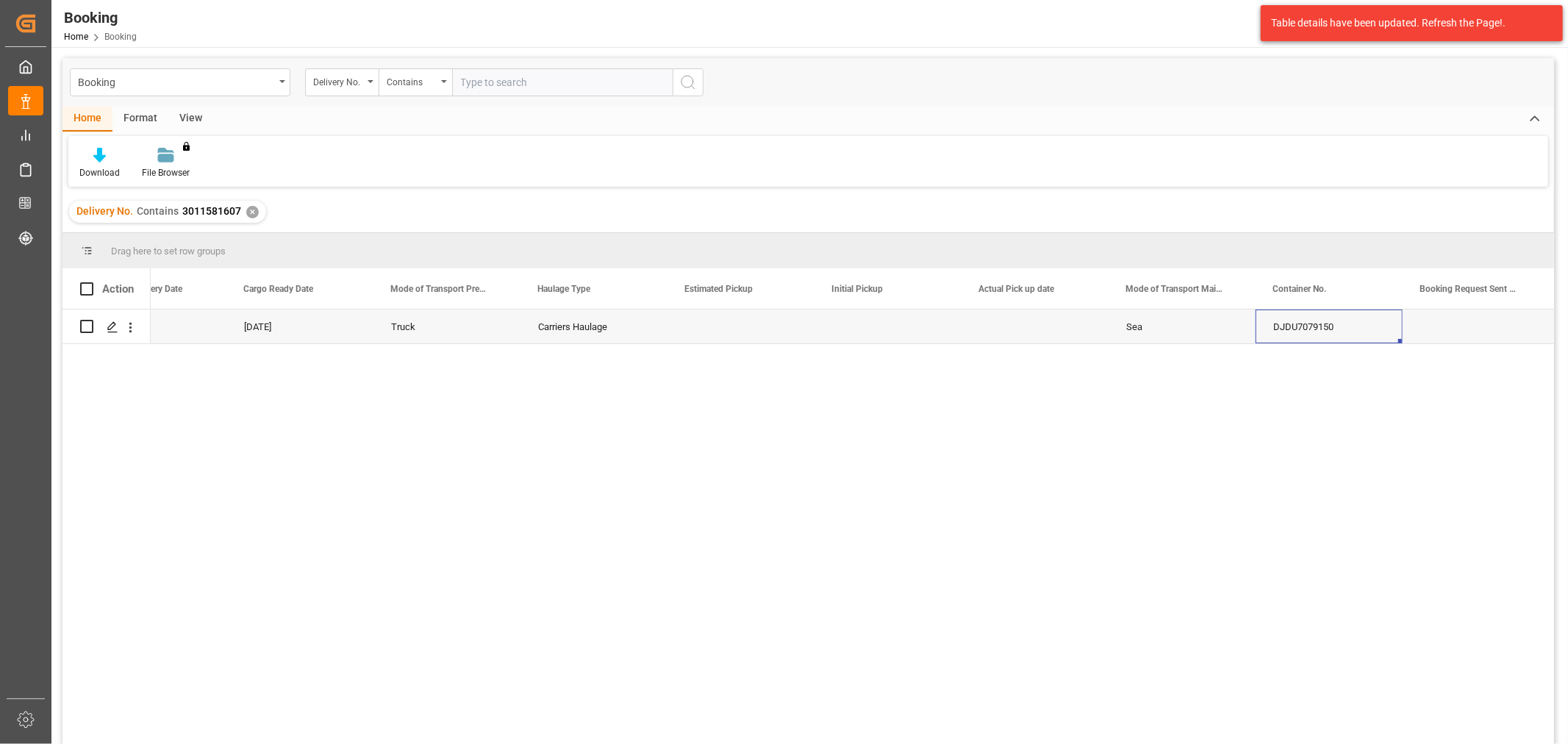
click at [247, 212] on div "✕" at bounding box center [252, 212] width 13 height 13
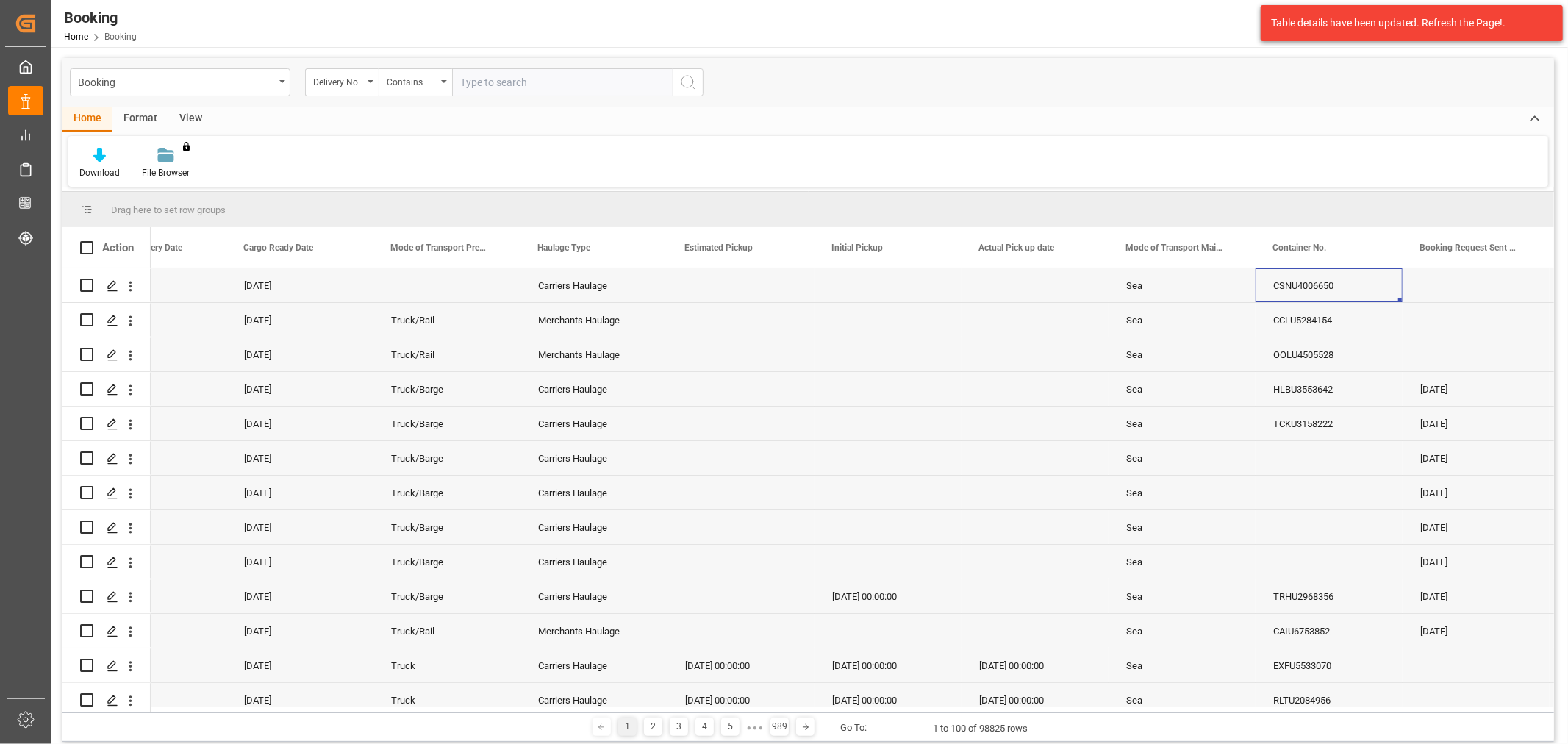
click at [548, 78] on input "text" at bounding box center [563, 82] width 221 height 28
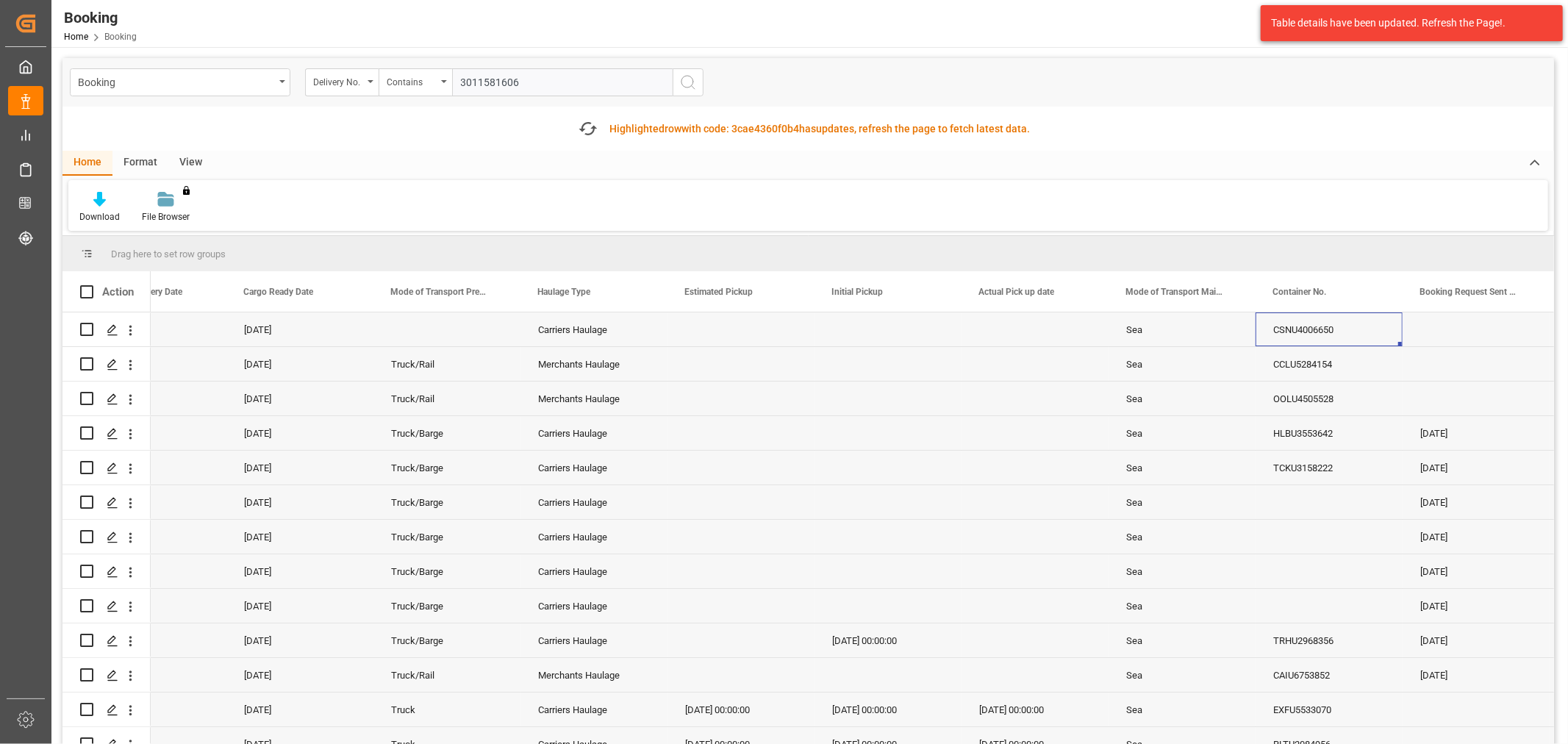
type input "3011581606"
click at [692, 83] on icon "search button" at bounding box center [688, 83] width 18 height 18
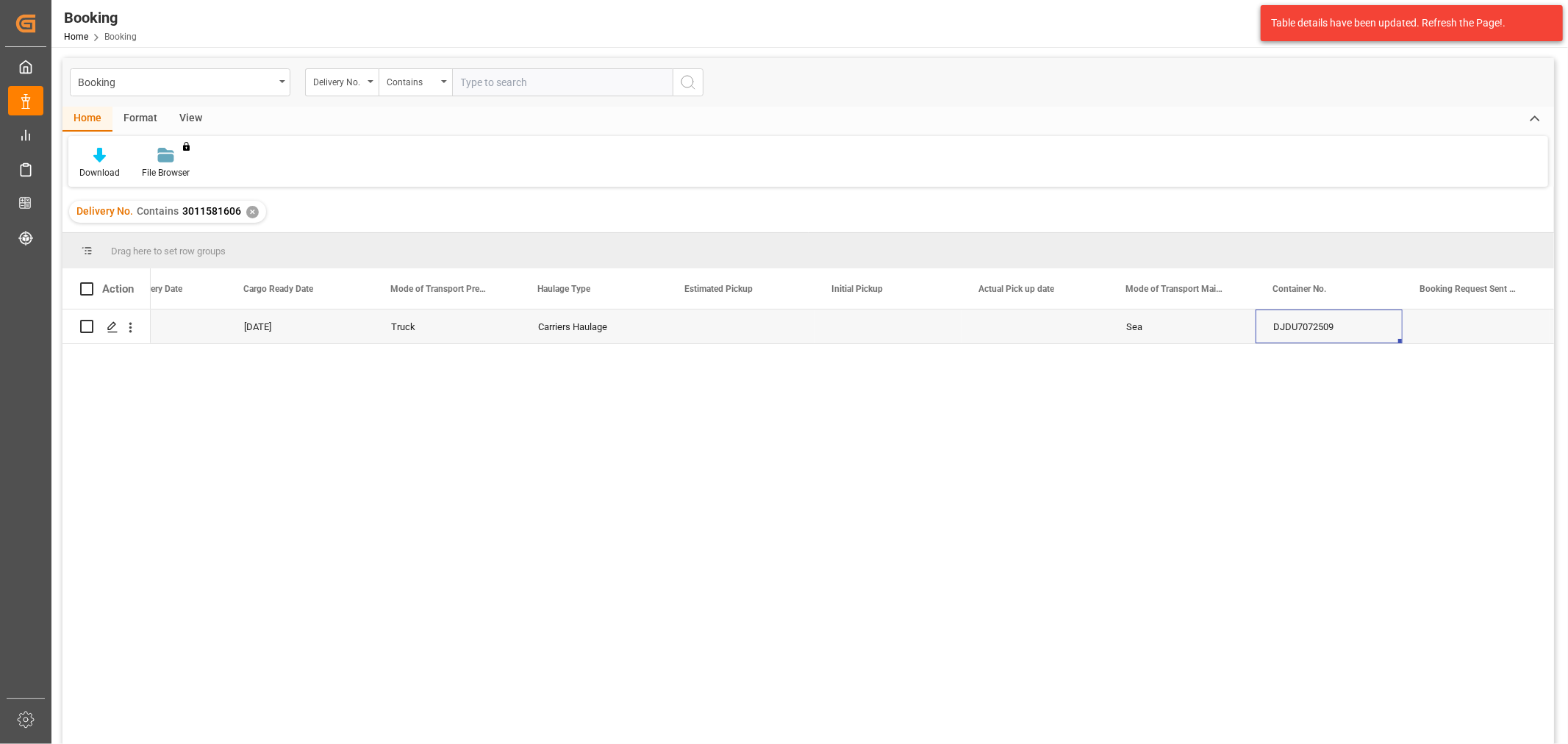
click at [246, 213] on div "✕" at bounding box center [252, 212] width 13 height 13
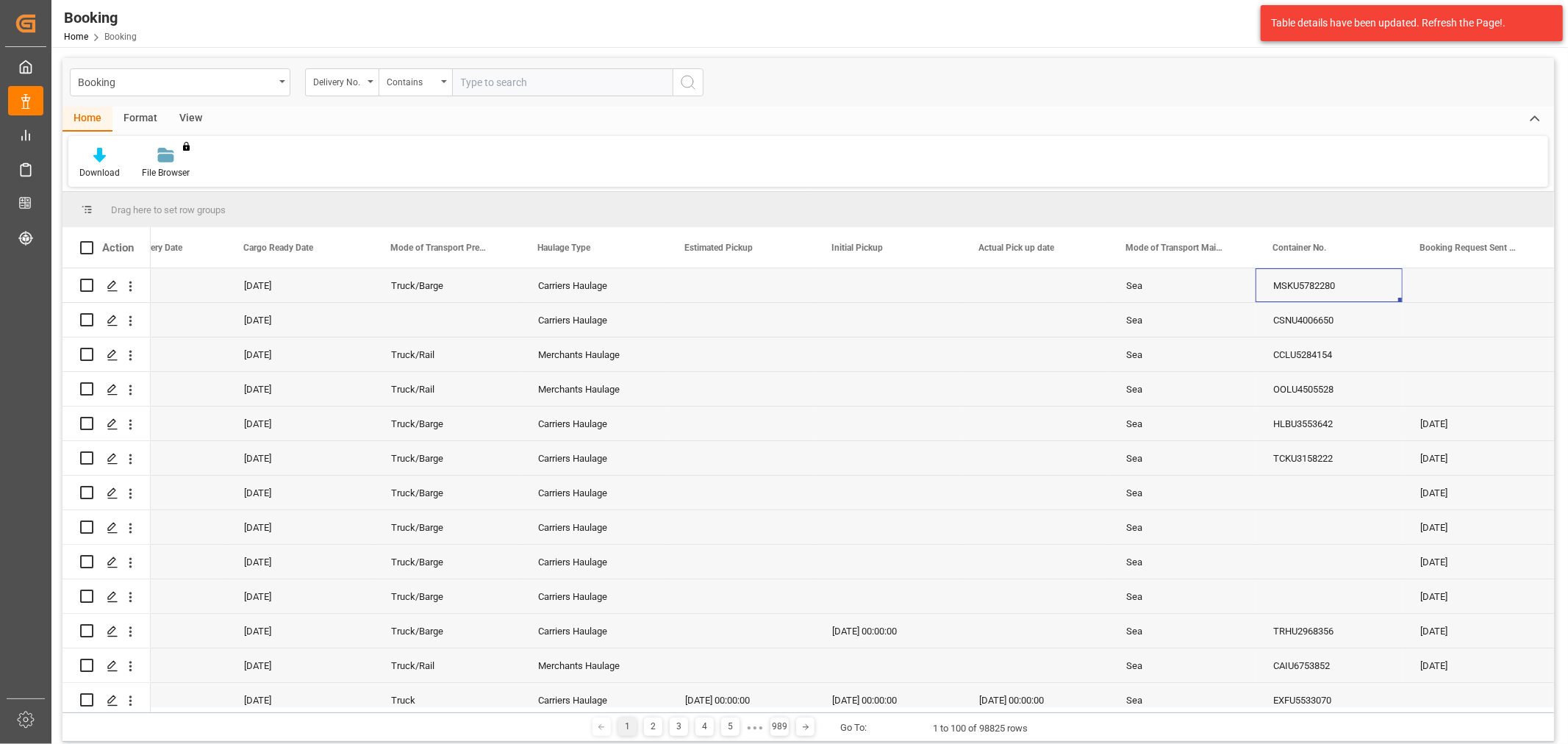
click at [498, 79] on input "text" at bounding box center [563, 82] width 221 height 28
type input "3011581609"
click at [684, 83] on icon "search button" at bounding box center [688, 83] width 18 height 18
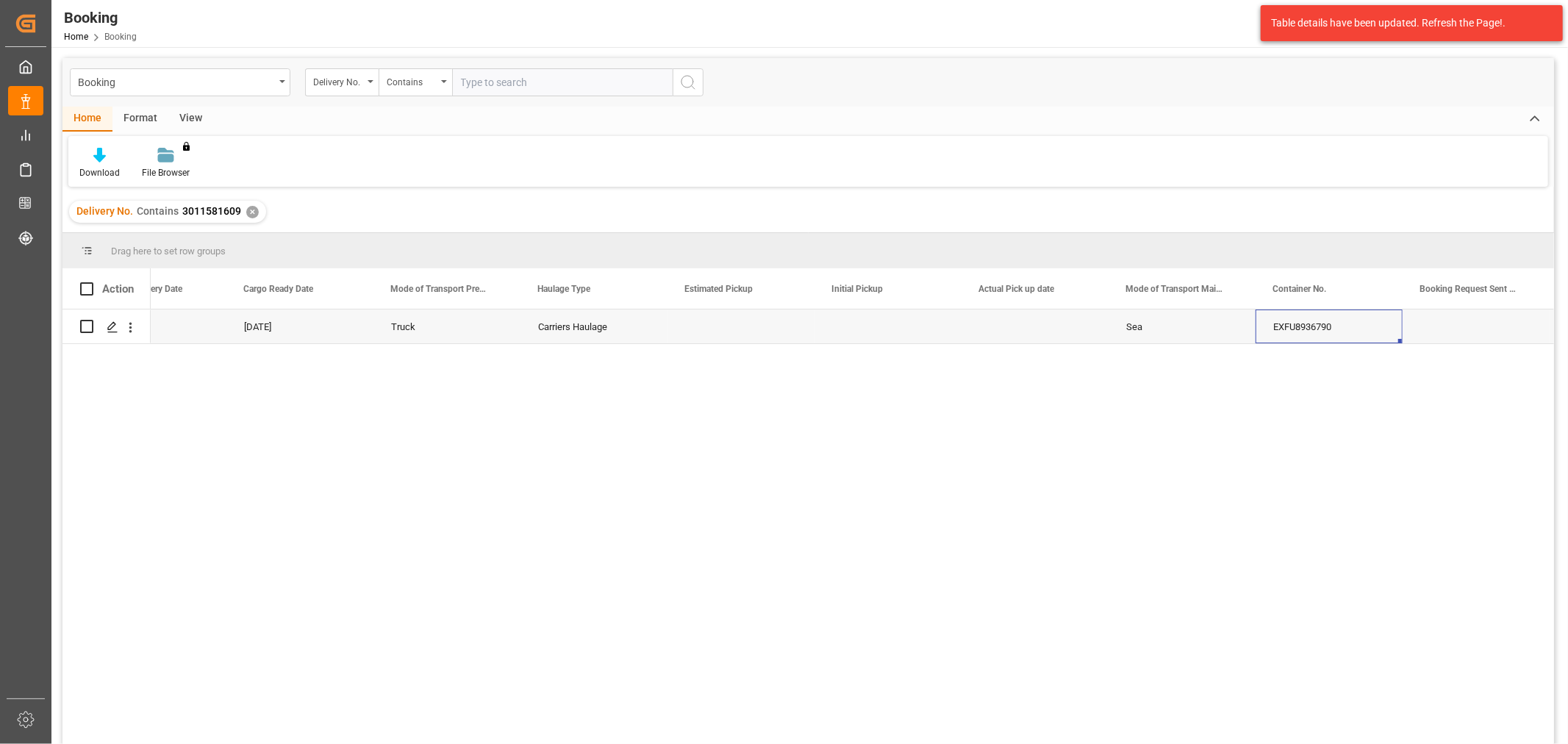
click at [623, 320] on div "Carriers Haulage" at bounding box center [593, 326] width 147 height 34
click at [250, 206] on div "✕" at bounding box center [252, 212] width 13 height 13
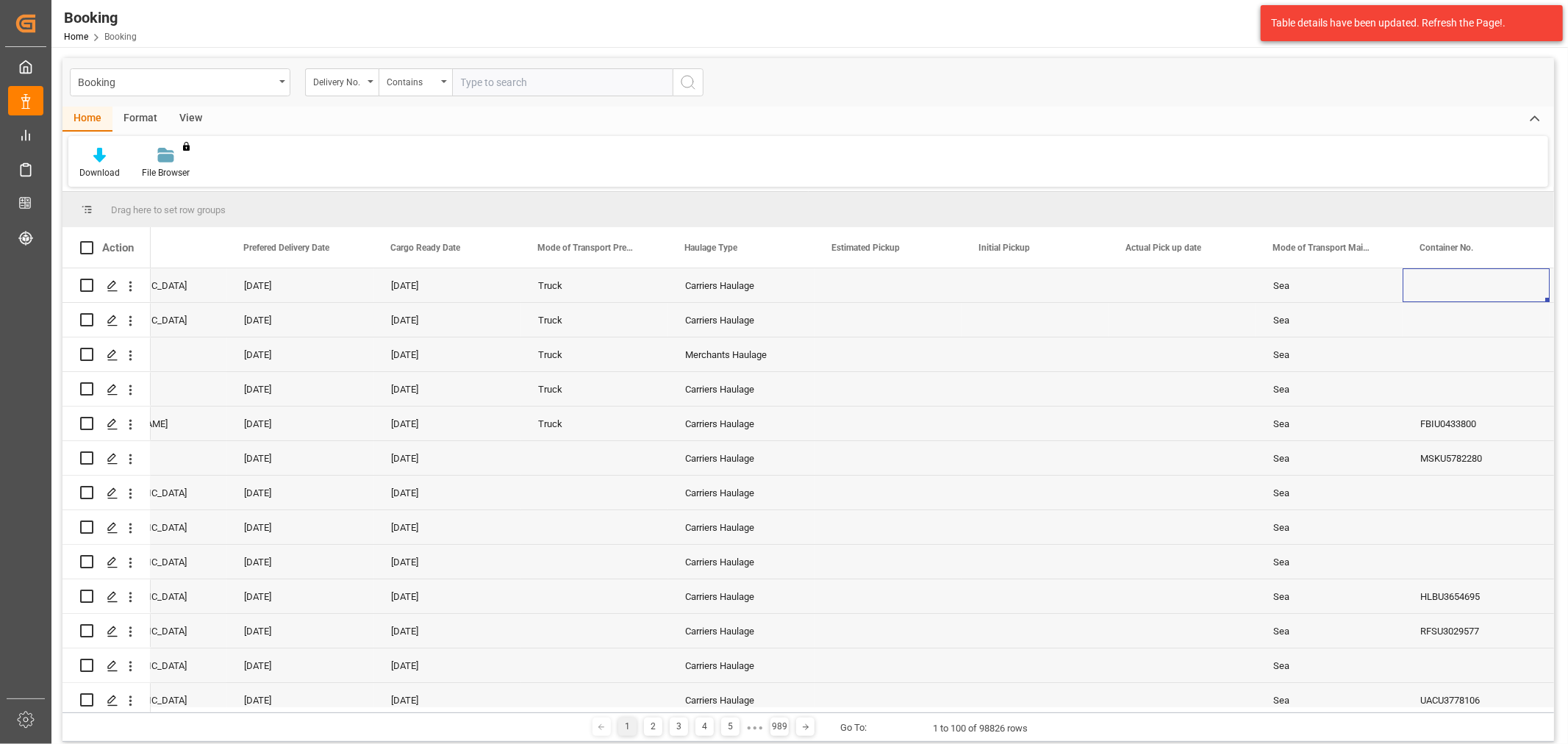
click at [496, 83] on input "text" at bounding box center [563, 82] width 221 height 28
type input "3011581601"
click at [687, 83] on icon "search button" at bounding box center [688, 83] width 18 height 18
